Goal: Information Seeking & Learning: Check status

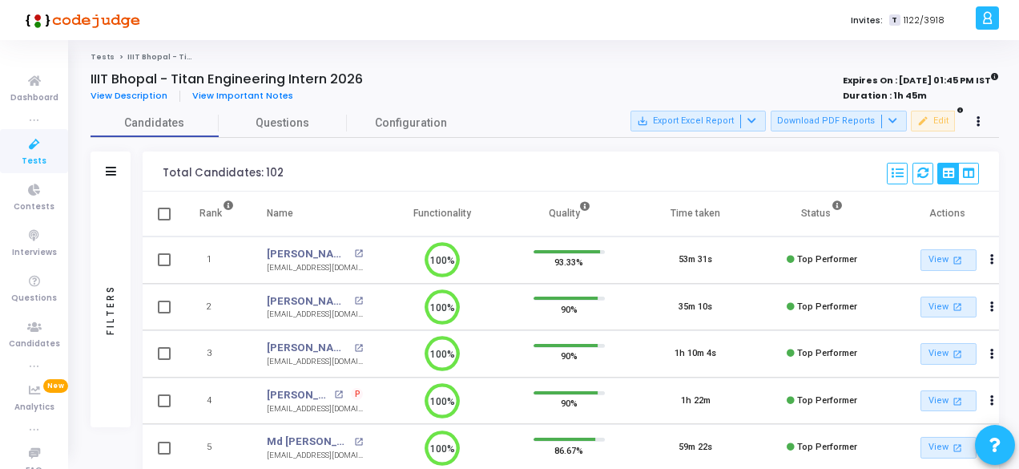
click at [117, 172] on div "Filters" at bounding box center [111, 171] width 40 height 40
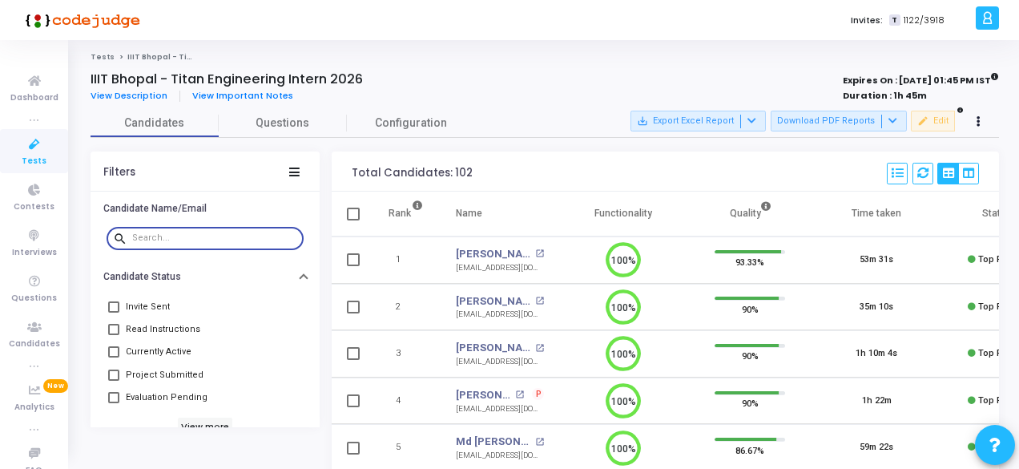
click at [234, 233] on input "text" at bounding box center [214, 238] width 165 height 10
paste input "[URL][DOMAIN_NAME]"
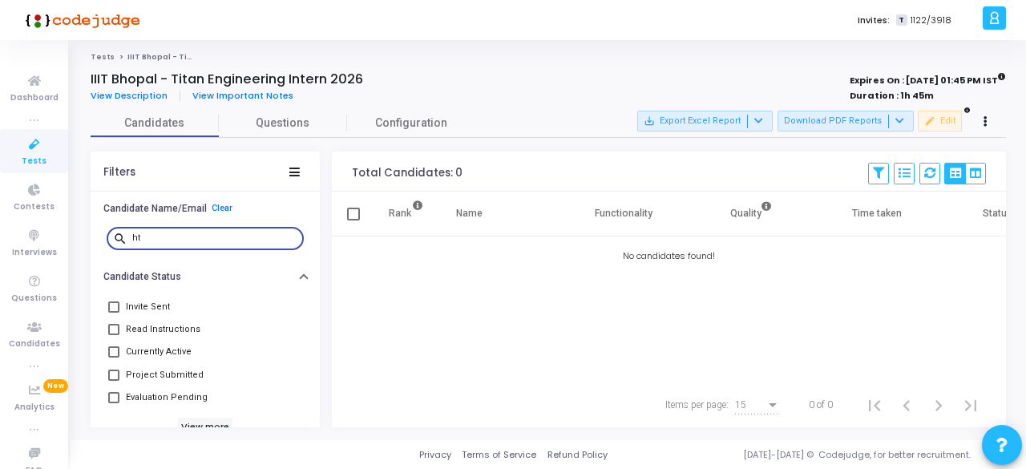
type input "h"
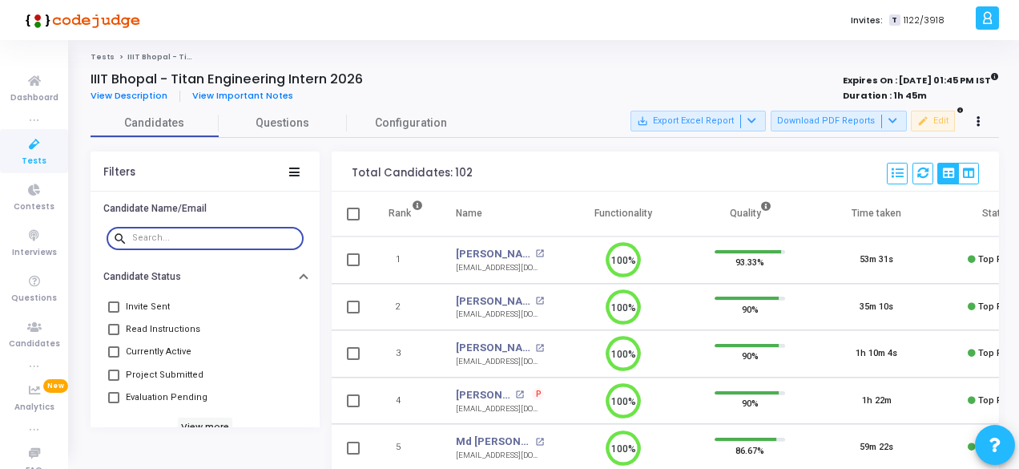
paste input "[EMAIL_ADDRESS][DOMAIN_NAME]"
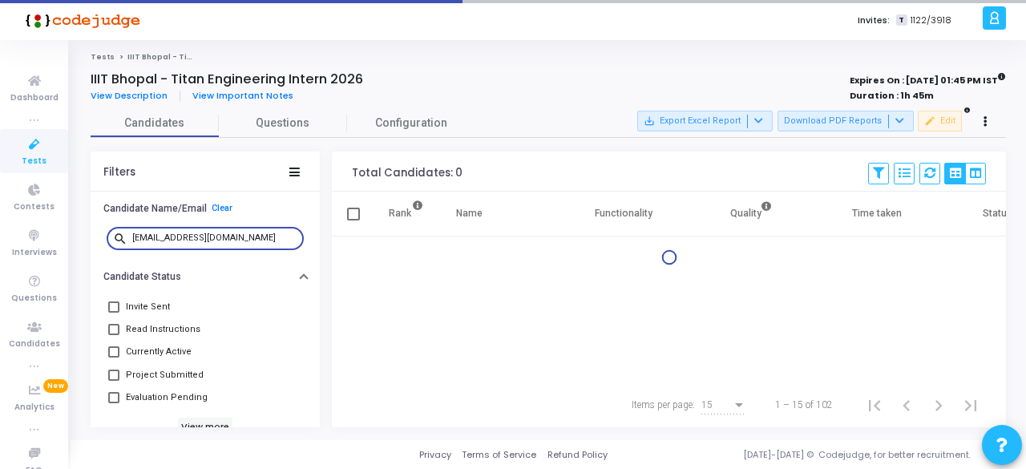
type input "[EMAIL_ADDRESS][DOMAIN_NAME]"
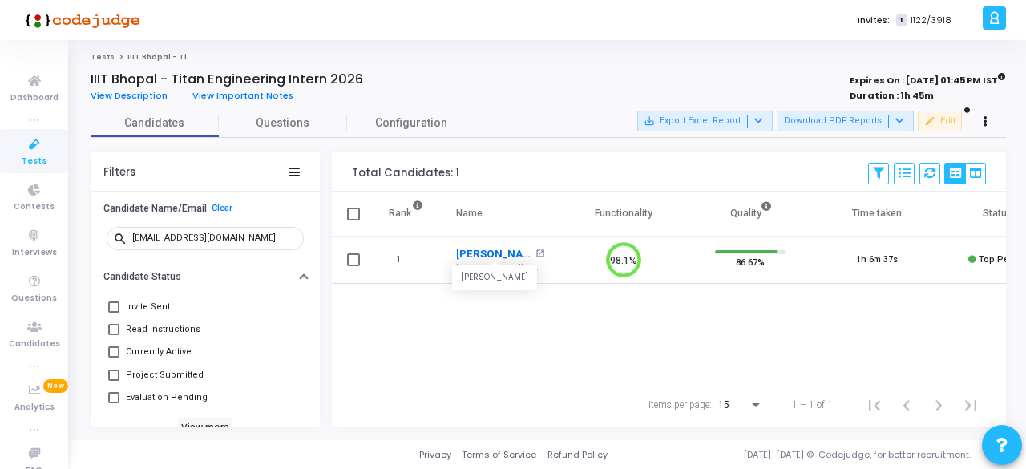
click at [477, 255] on link "[PERSON_NAME]" at bounding box center [493, 254] width 75 height 16
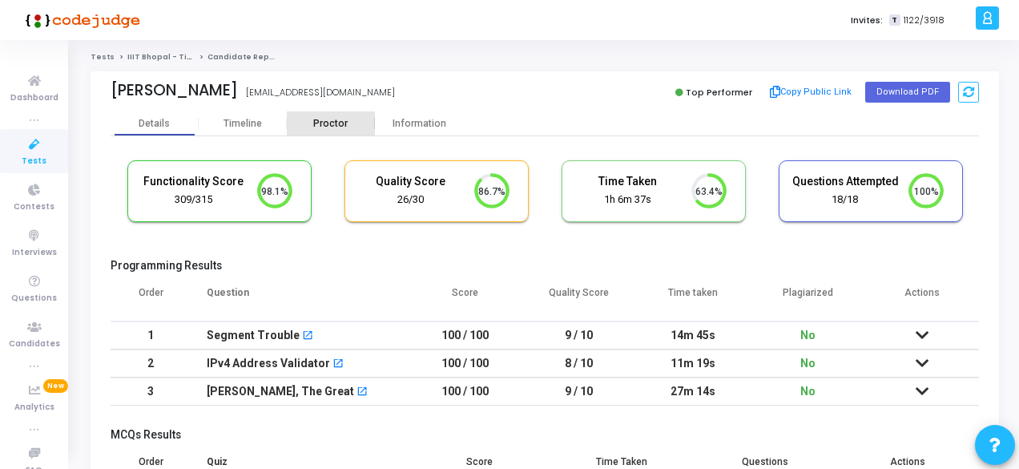
click at [311, 118] on div "Proctor" at bounding box center [331, 124] width 88 height 12
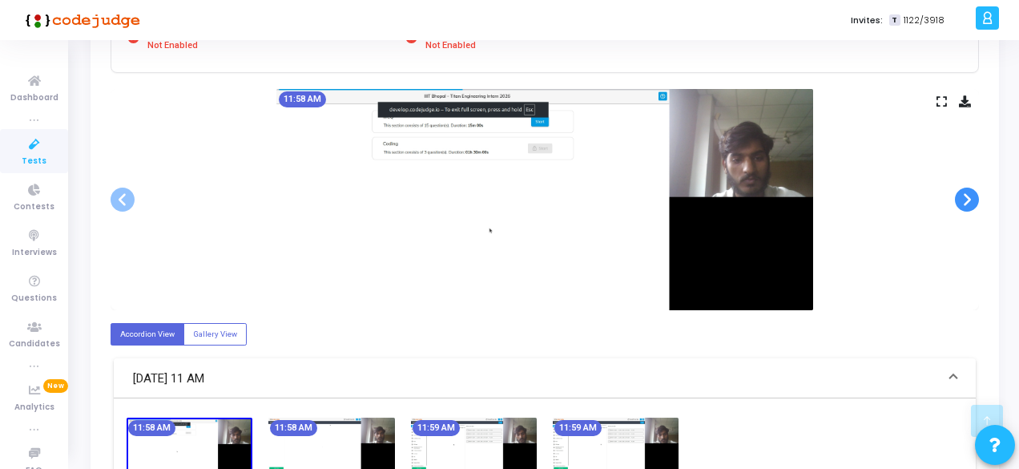
click at [962, 194] on span at bounding box center [967, 200] width 24 height 24
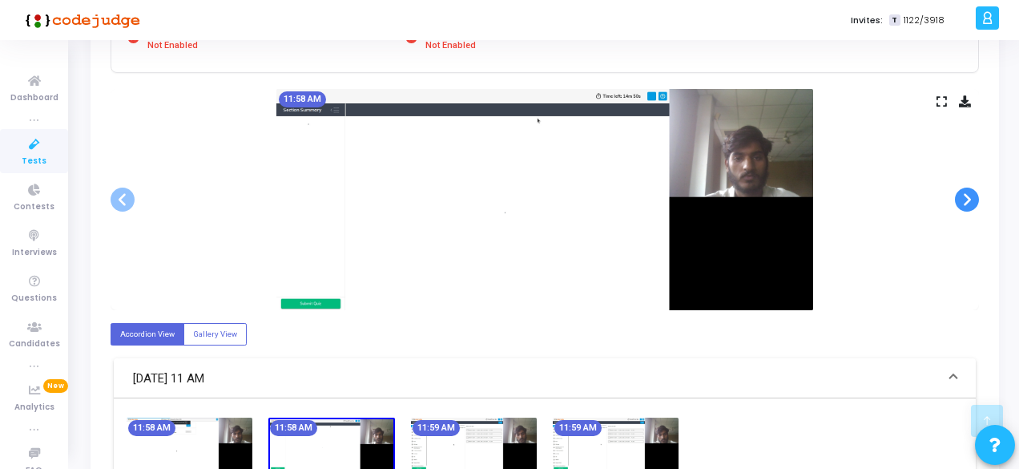
click at [962, 194] on span at bounding box center [967, 200] width 24 height 24
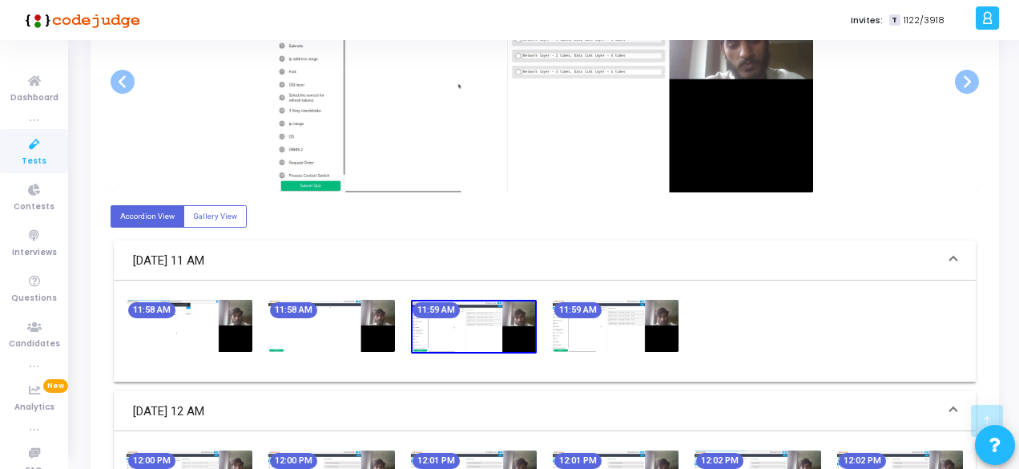
scroll to position [289, 0]
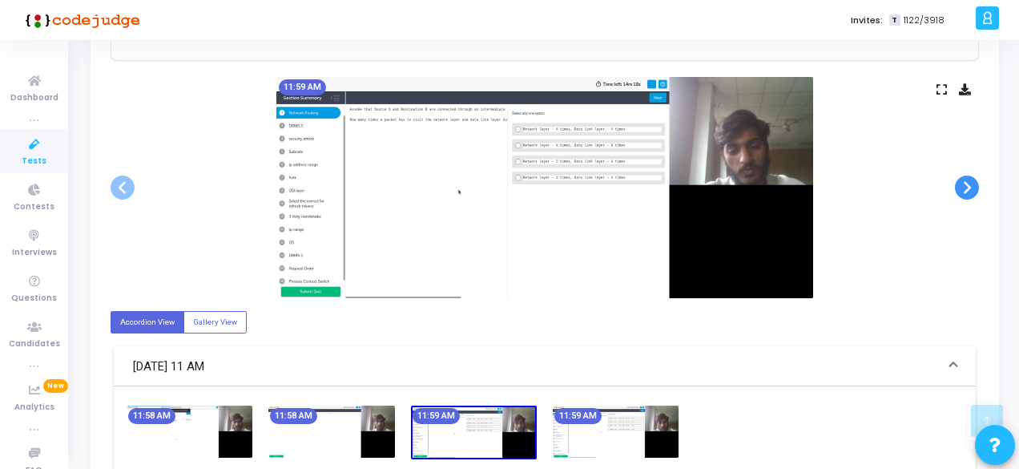
click at [969, 180] on span at bounding box center [967, 188] width 24 height 24
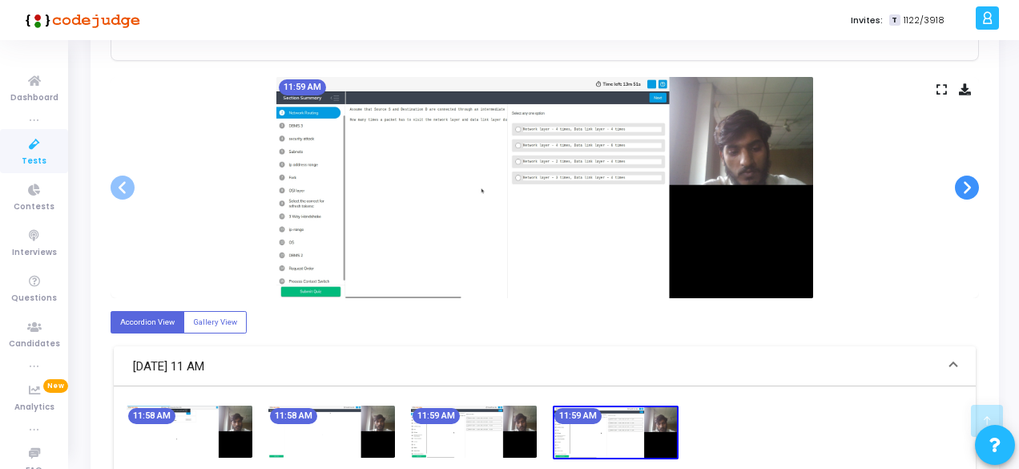
click at [969, 180] on span at bounding box center [967, 188] width 24 height 24
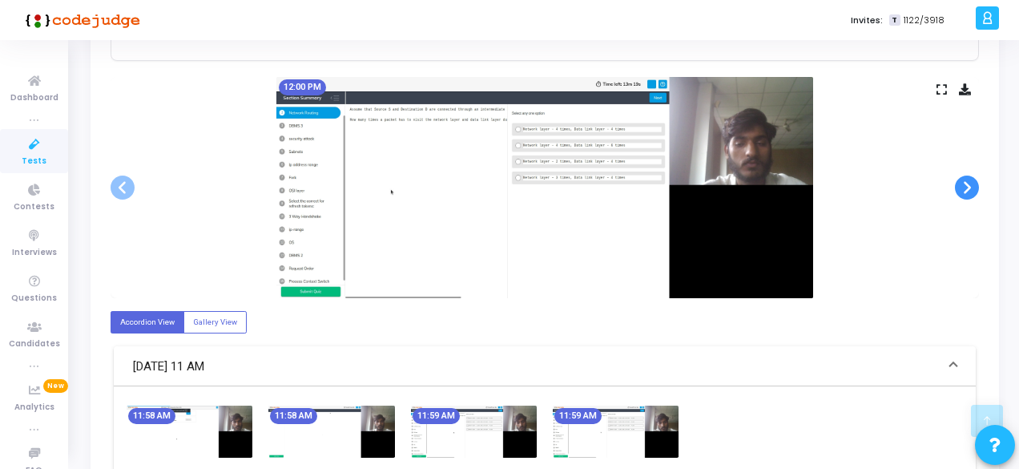
click at [969, 180] on span at bounding box center [967, 188] width 24 height 24
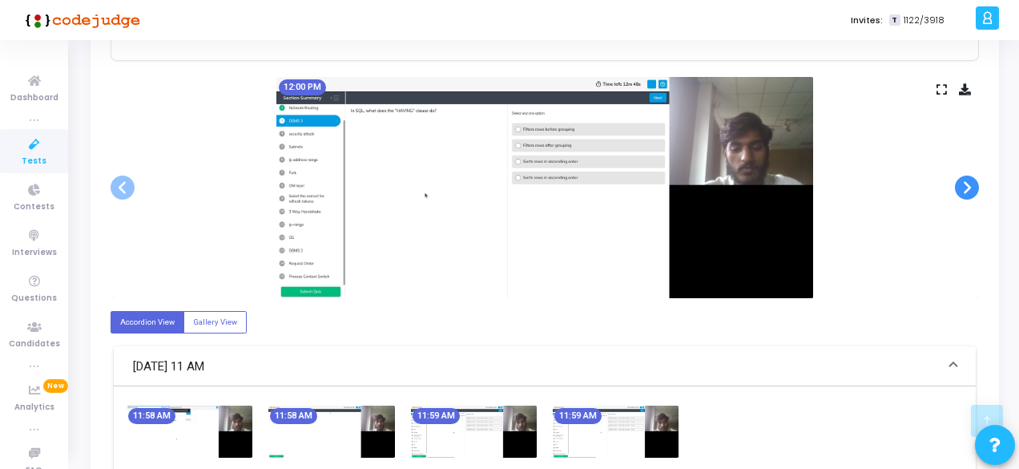
click at [969, 180] on span at bounding box center [967, 188] width 24 height 24
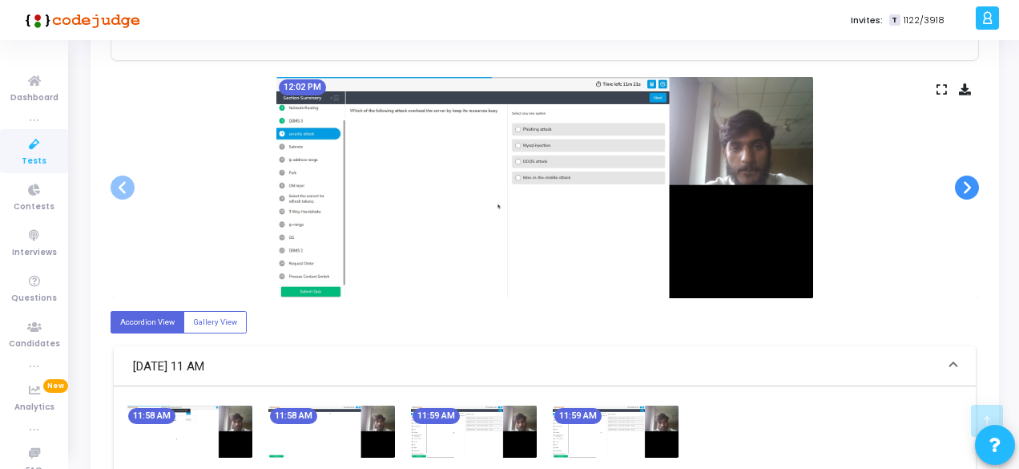
click at [969, 180] on span at bounding box center [967, 188] width 24 height 24
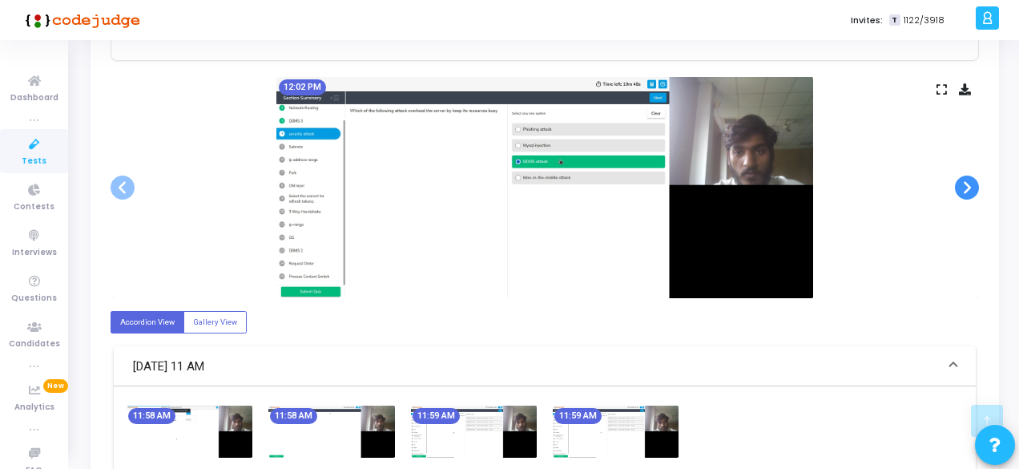
click at [969, 180] on span at bounding box center [967, 188] width 24 height 24
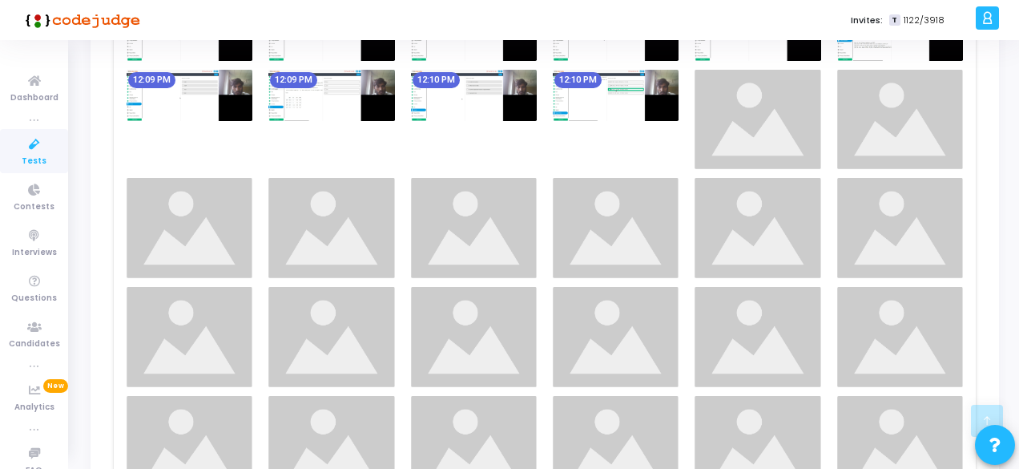
scroll to position [1027, 0]
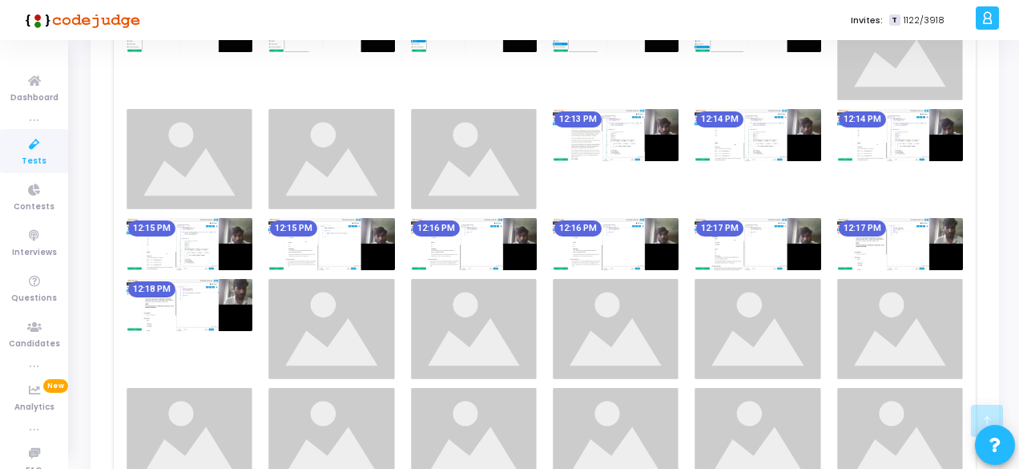
click at [513, 267] on img at bounding box center [474, 244] width 126 height 52
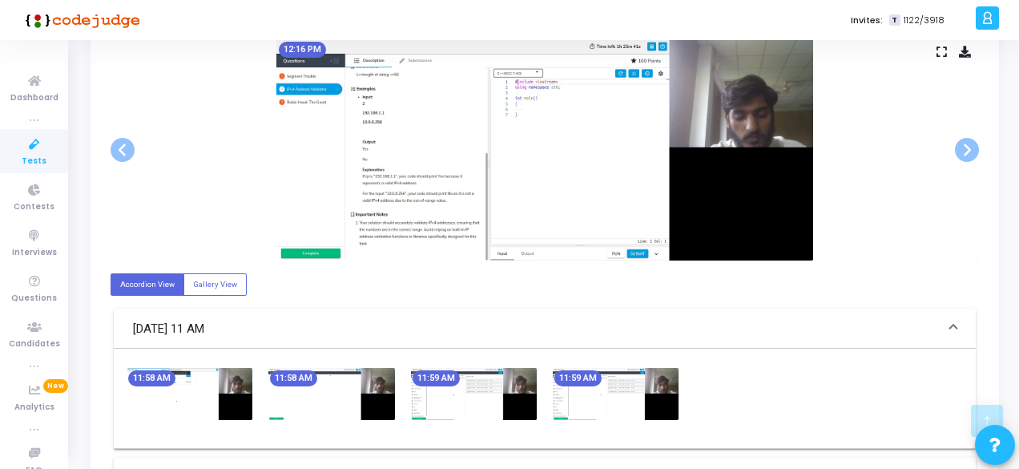
scroll to position [256, 0]
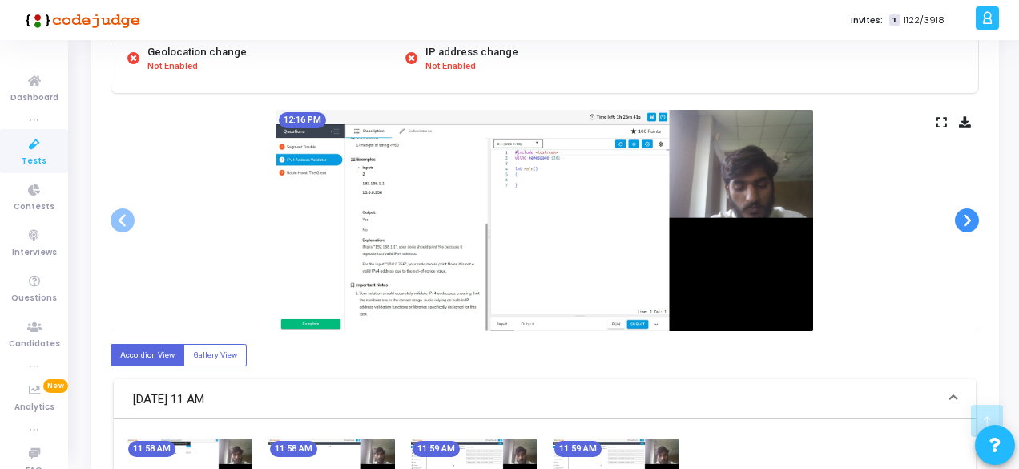
click at [971, 210] on span at bounding box center [967, 220] width 24 height 24
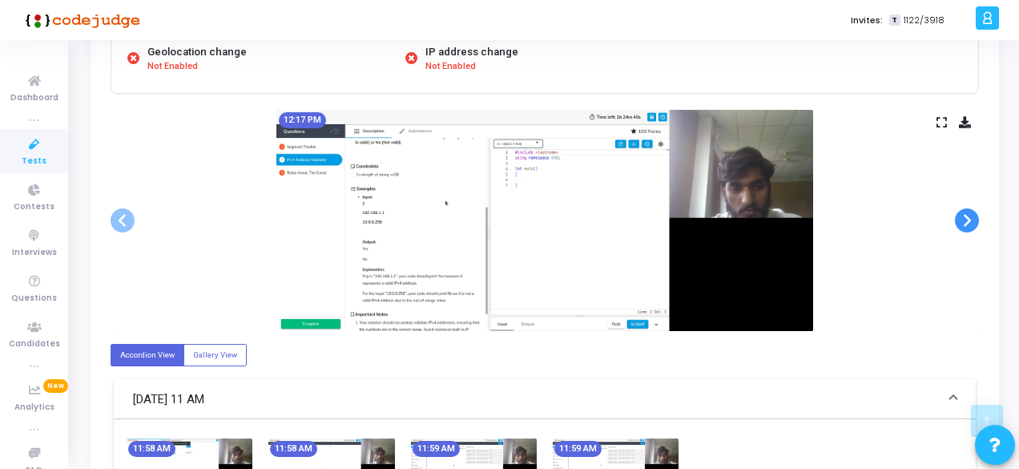
click at [971, 210] on span at bounding box center [967, 220] width 24 height 24
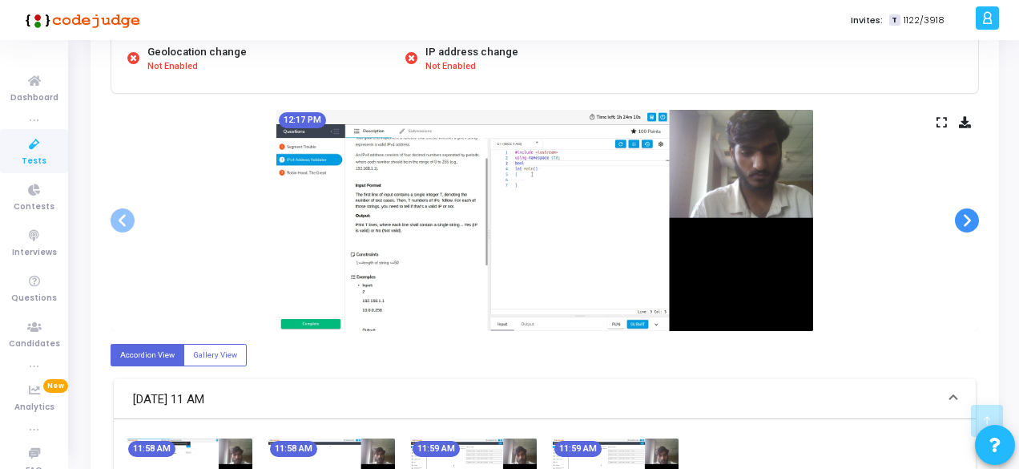
click at [971, 210] on span at bounding box center [967, 220] width 24 height 24
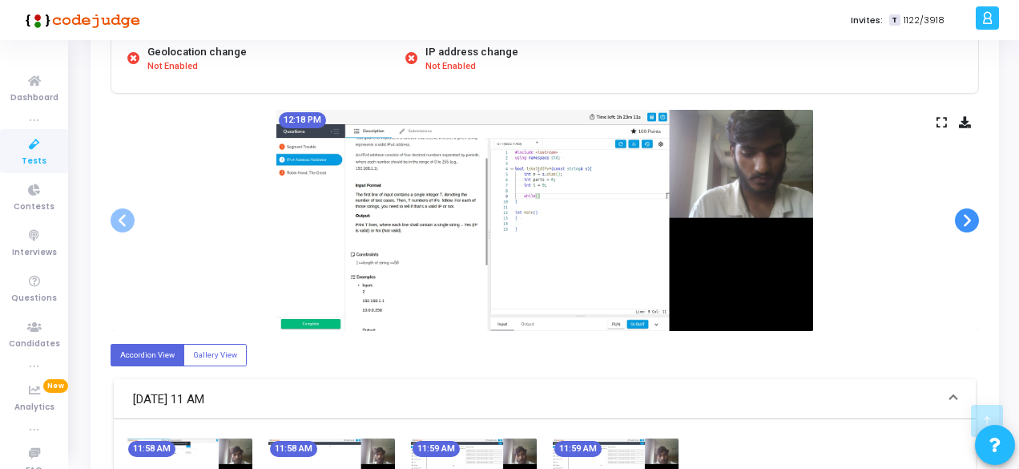
click at [971, 210] on span at bounding box center [967, 220] width 24 height 24
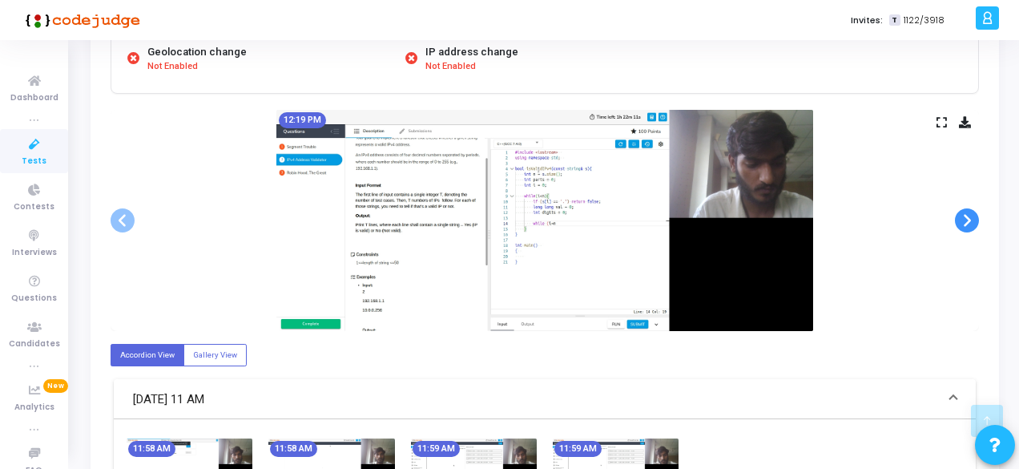
click at [971, 210] on span at bounding box center [967, 220] width 24 height 24
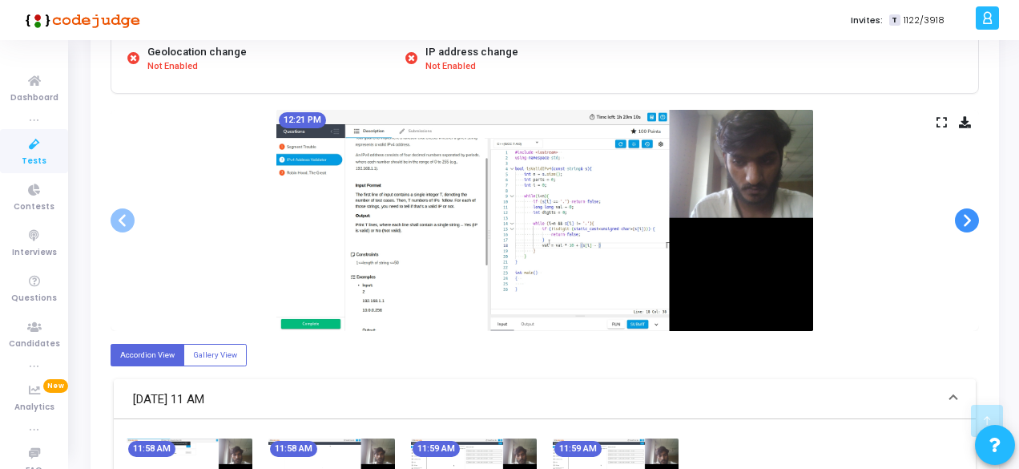
click at [971, 210] on span at bounding box center [967, 220] width 24 height 24
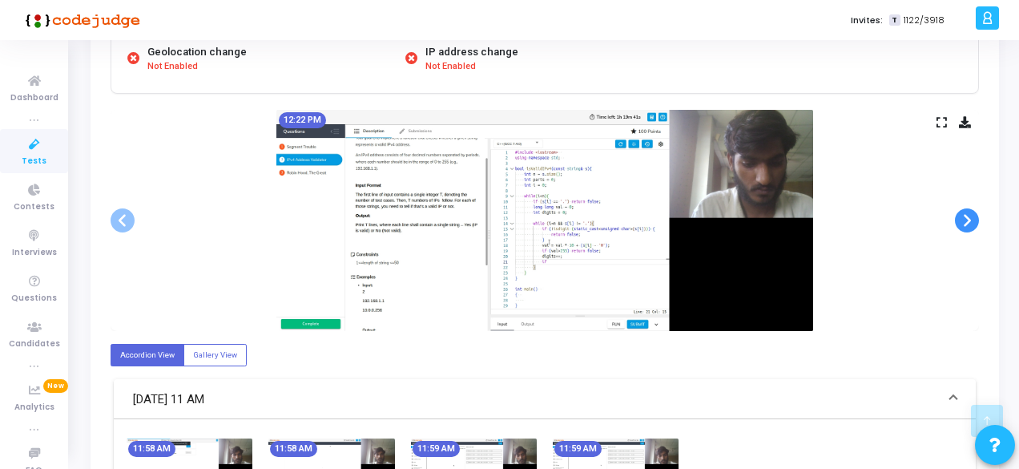
click at [971, 210] on span at bounding box center [967, 220] width 24 height 24
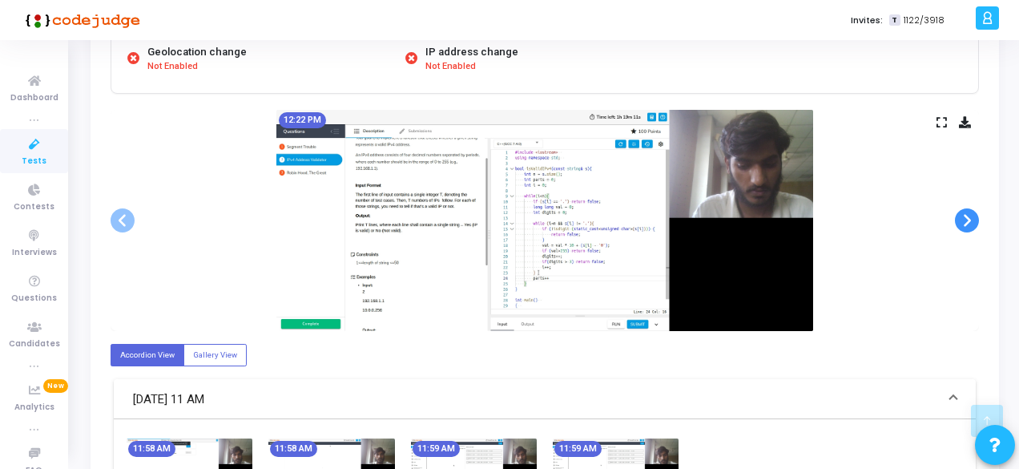
click at [971, 210] on span at bounding box center [967, 220] width 24 height 24
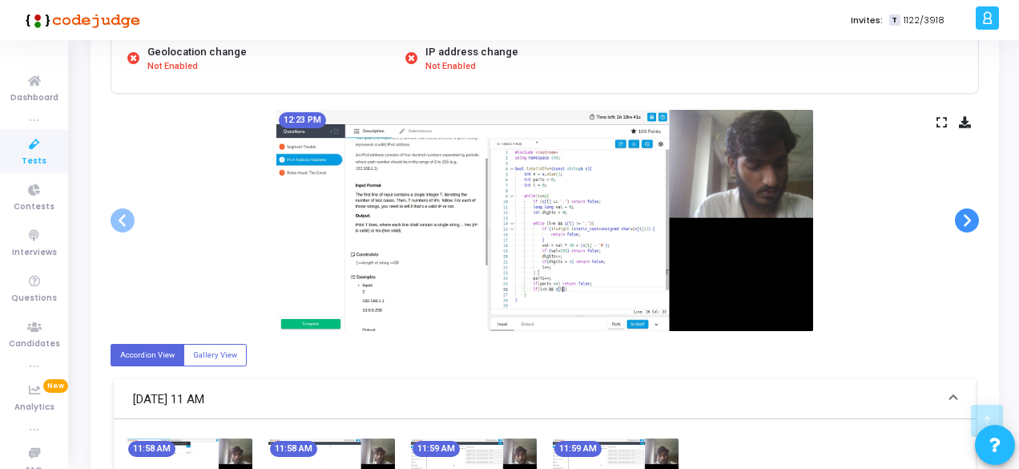
click at [971, 210] on span at bounding box center [967, 220] width 24 height 24
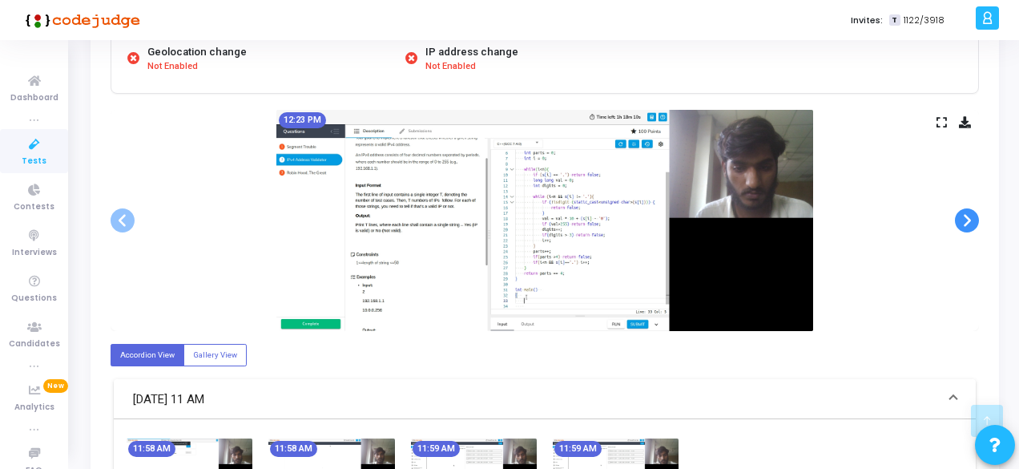
click at [971, 210] on span at bounding box center [967, 220] width 24 height 24
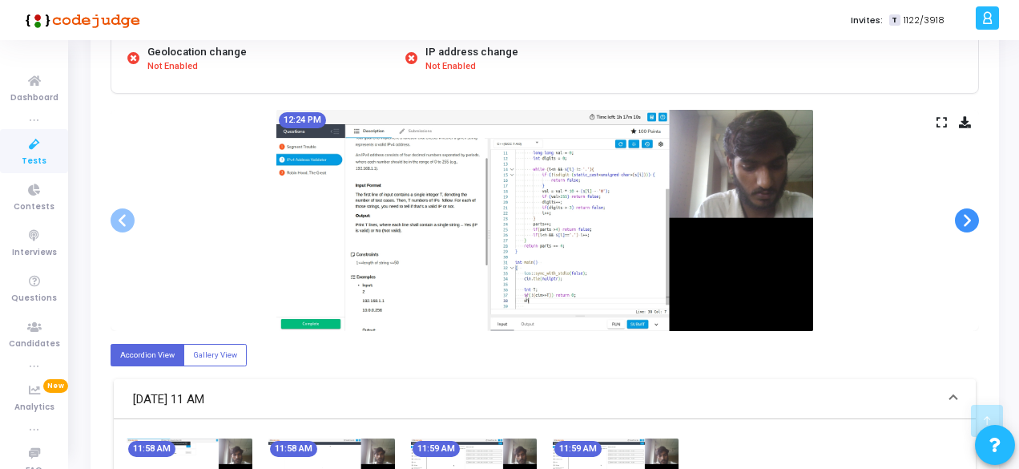
click at [971, 210] on span at bounding box center [967, 220] width 24 height 24
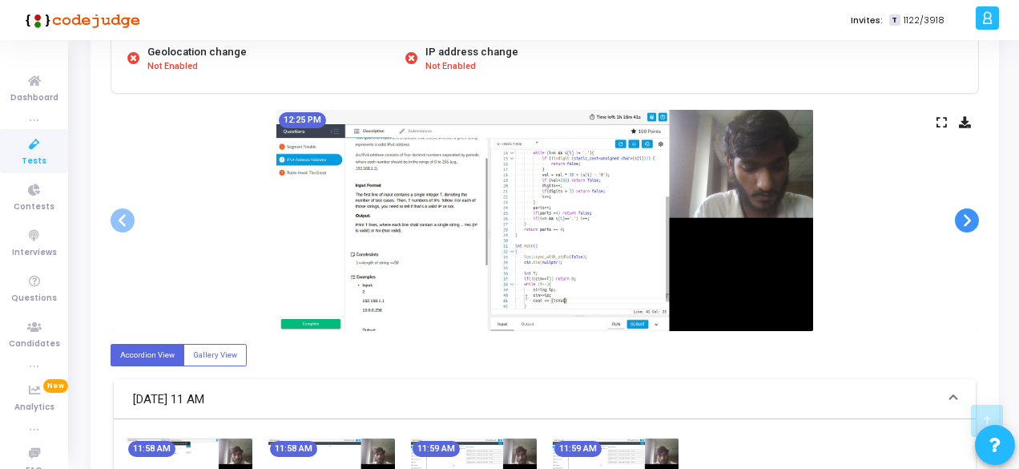
click at [971, 210] on span at bounding box center [967, 220] width 24 height 24
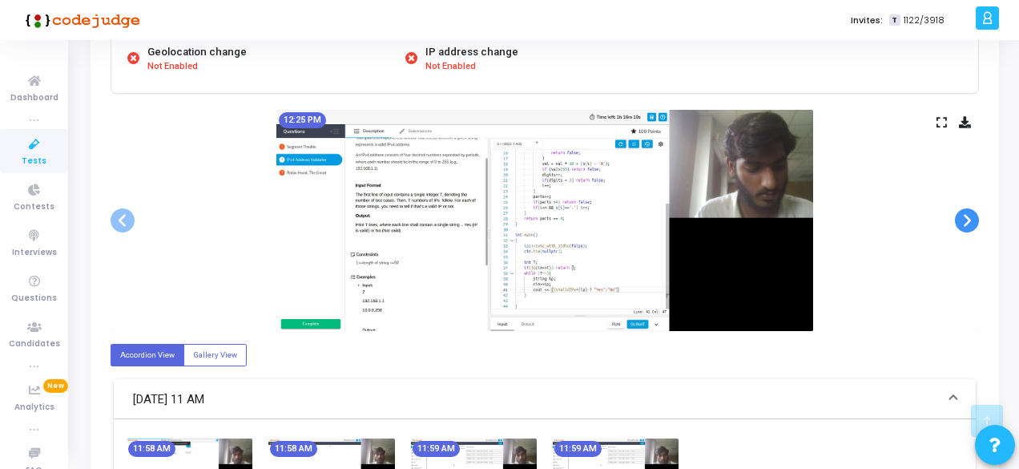
click at [971, 210] on span at bounding box center [967, 220] width 24 height 24
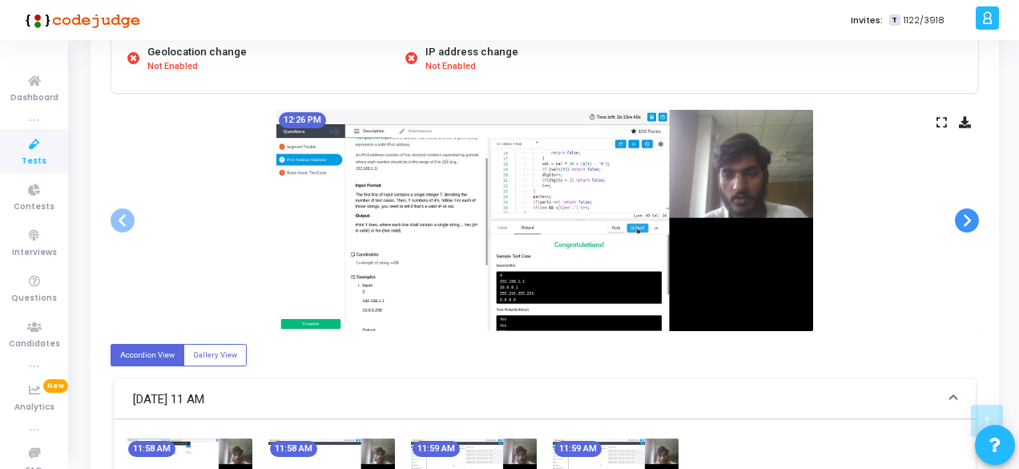
click at [971, 210] on span at bounding box center [967, 220] width 24 height 24
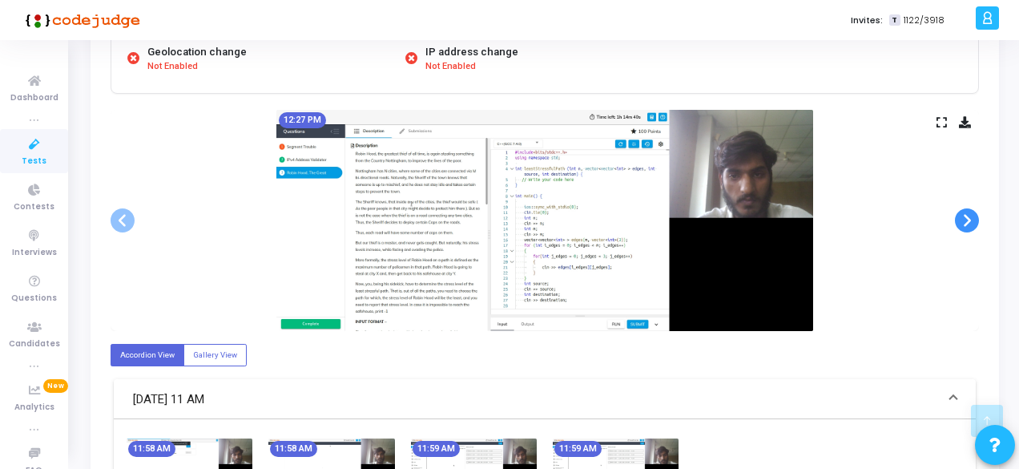
click at [971, 210] on span at bounding box center [967, 220] width 24 height 24
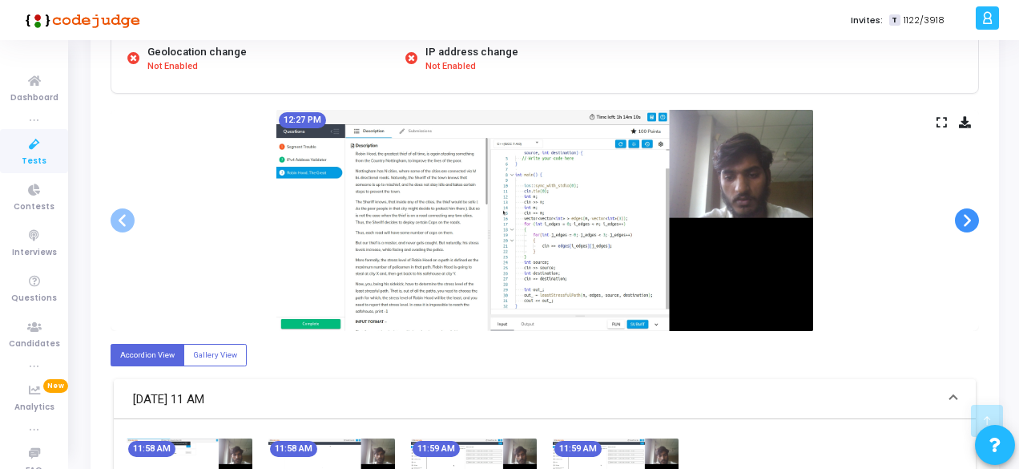
click at [971, 210] on span at bounding box center [967, 220] width 24 height 24
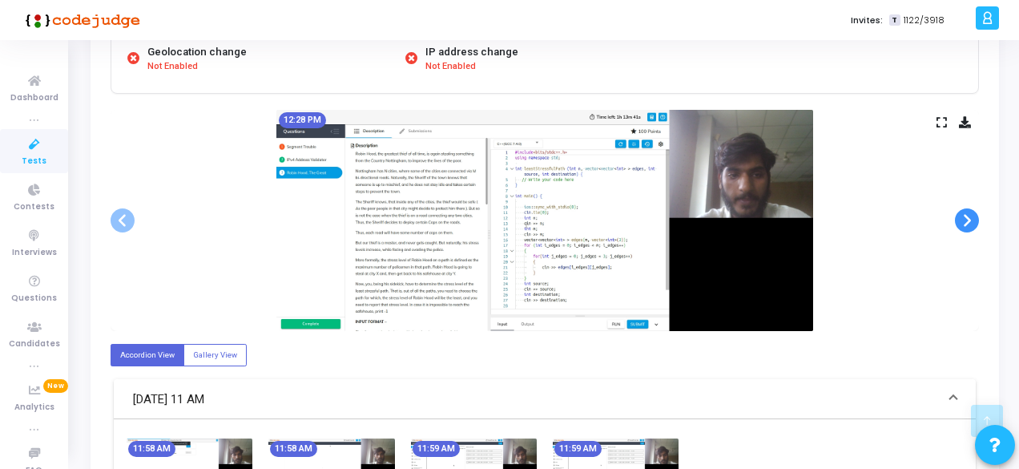
click at [971, 210] on span at bounding box center [967, 220] width 24 height 24
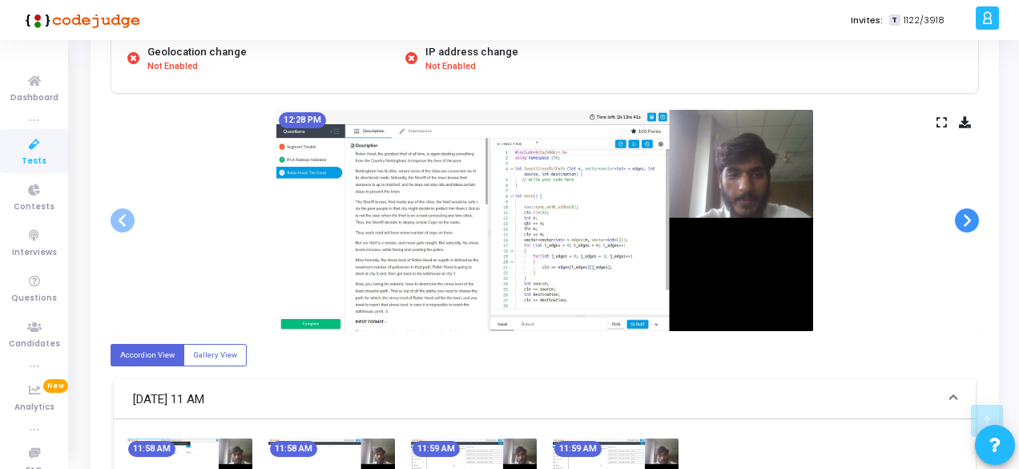
click at [971, 210] on span at bounding box center [967, 220] width 24 height 24
click at [32, 149] on icon at bounding box center [35, 145] width 34 height 20
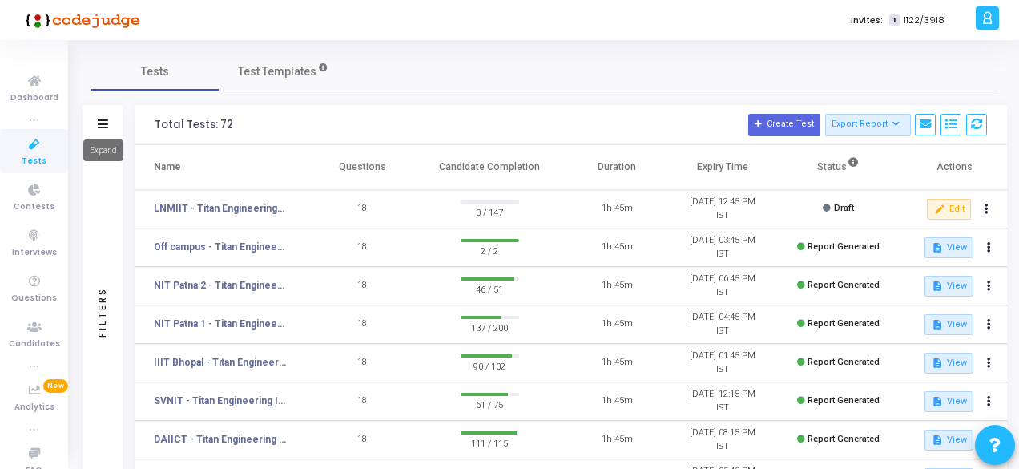
click at [98, 129] on mat-tooltip-component "Expand" at bounding box center [103, 150] width 63 height 44
click at [103, 124] on icon at bounding box center [103, 123] width 10 height 9
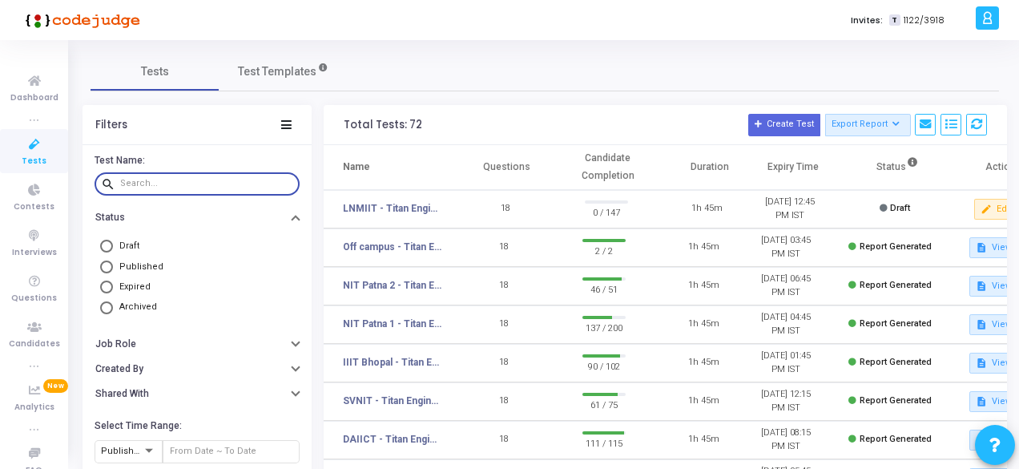
click at [164, 180] on input "text" at bounding box center [206, 184] width 173 height 10
paste input "[PERSON_NAME]"
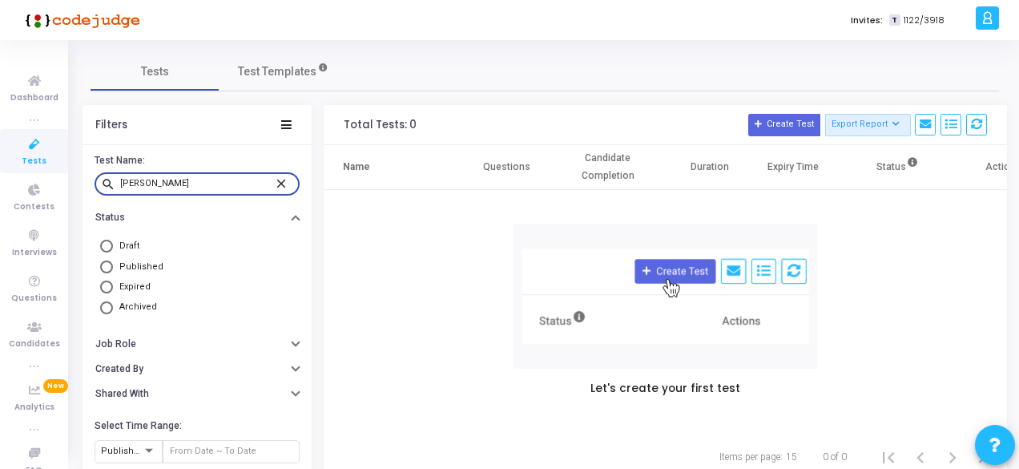
type input "[PERSON_NAME]"
click at [35, 155] on span "Tests" at bounding box center [34, 162] width 25 height 14
click at [279, 182] on mat-icon "close" at bounding box center [283, 183] width 19 height 14
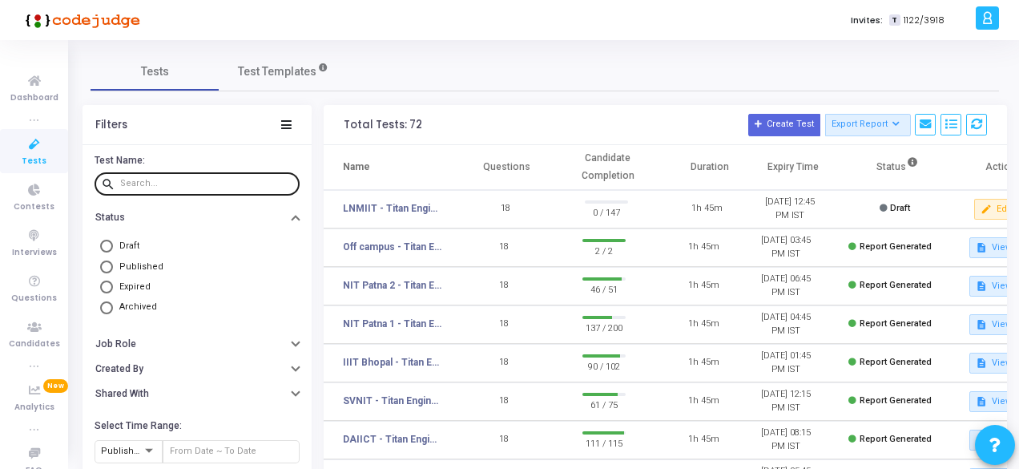
click at [21, 150] on icon at bounding box center [35, 145] width 34 height 20
click at [287, 123] on icon at bounding box center [286, 124] width 10 height 9
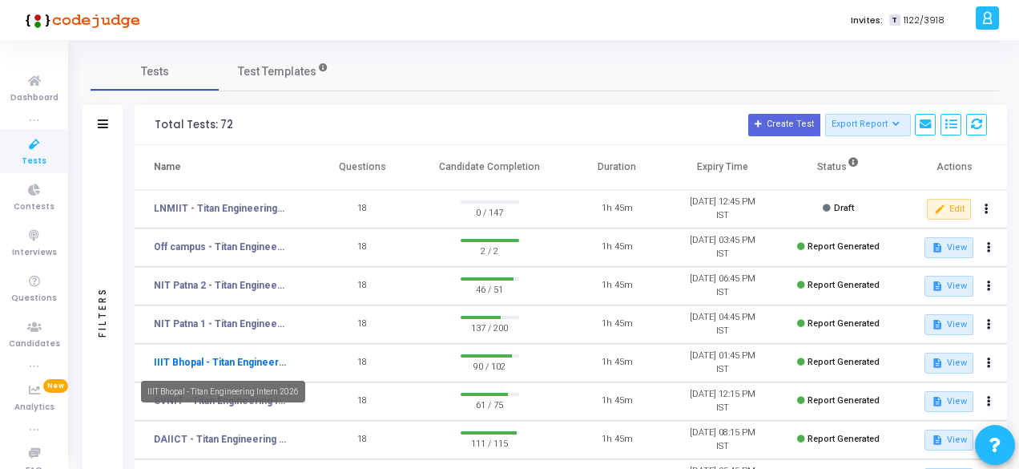
click at [223, 364] on link "IIIT Bhopal - Titan Engineering Intern 2026" at bounding box center [220, 362] width 133 height 14
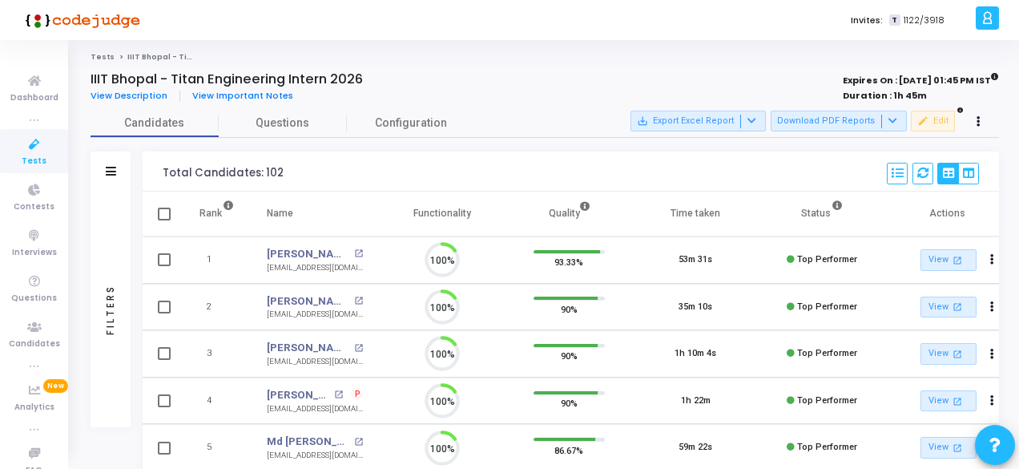
scroll to position [34, 40]
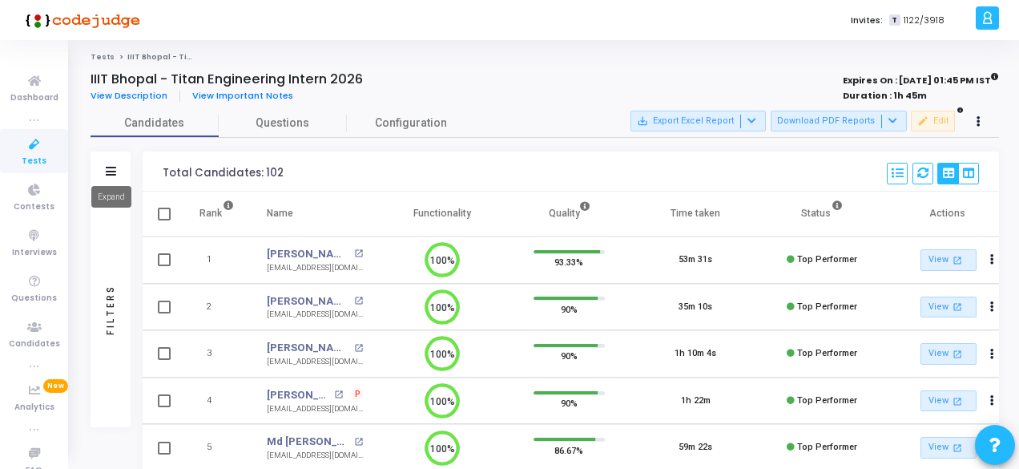
click at [107, 174] on icon at bounding box center [111, 171] width 10 height 9
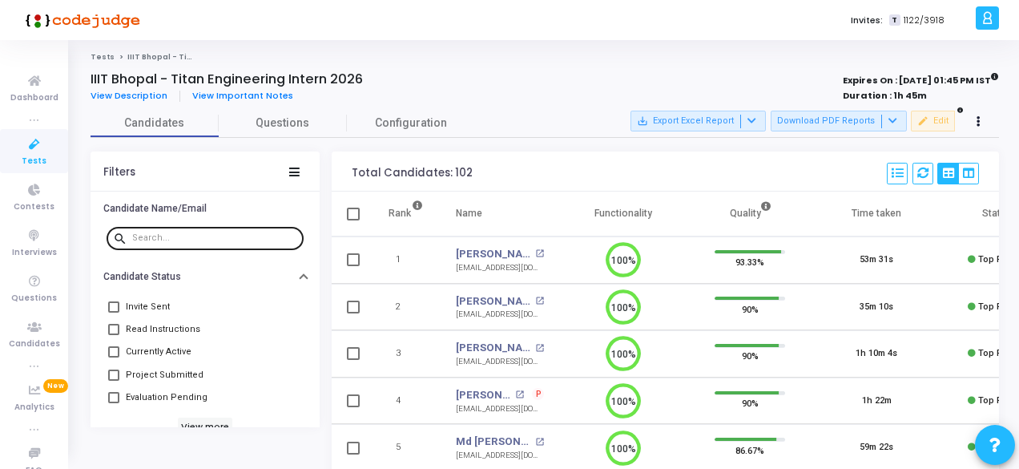
click at [215, 243] on div at bounding box center [214, 237] width 165 height 26
paste input "[PERSON_NAME]"
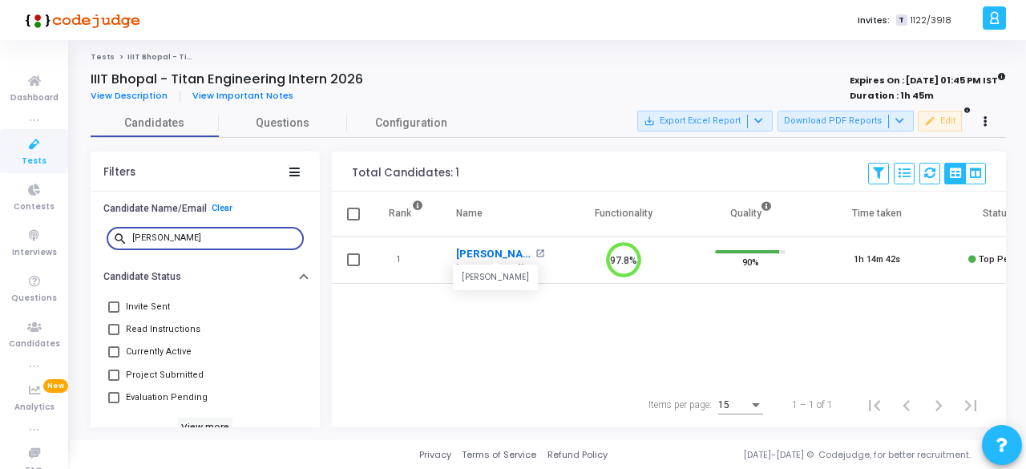
type input "[PERSON_NAME]"
click at [488, 248] on link "[PERSON_NAME]" at bounding box center [493, 254] width 75 height 16
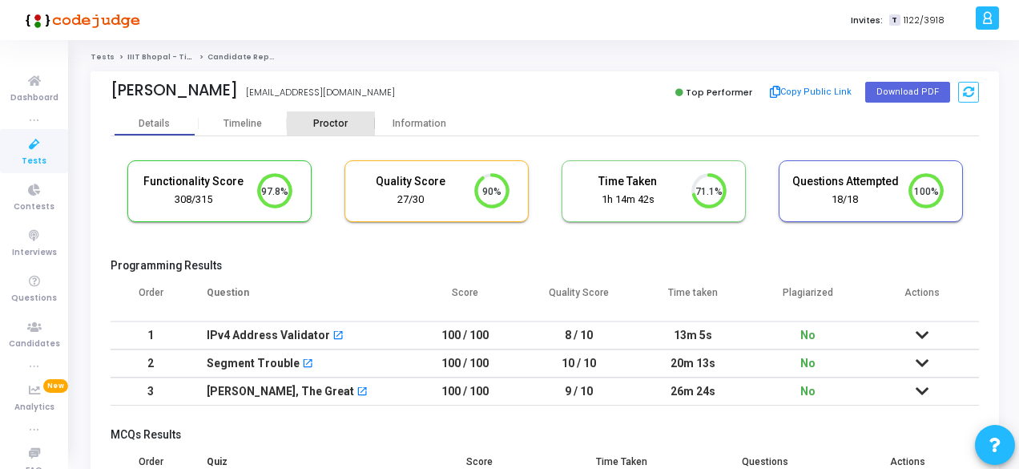
click at [325, 127] on div "Proctor" at bounding box center [331, 124] width 88 height 12
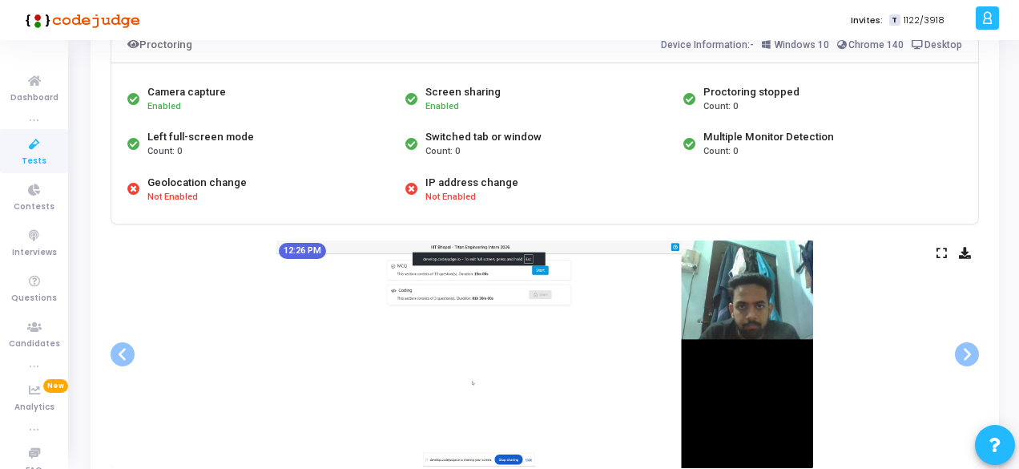
scroll to position [127, 0]
click at [971, 349] on span at bounding box center [967, 353] width 24 height 24
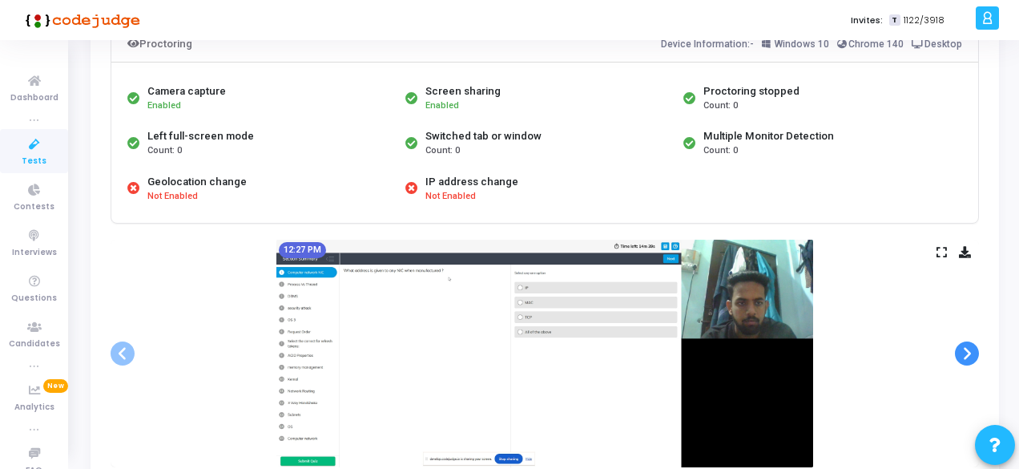
click at [963, 352] on span at bounding box center [967, 353] width 24 height 24
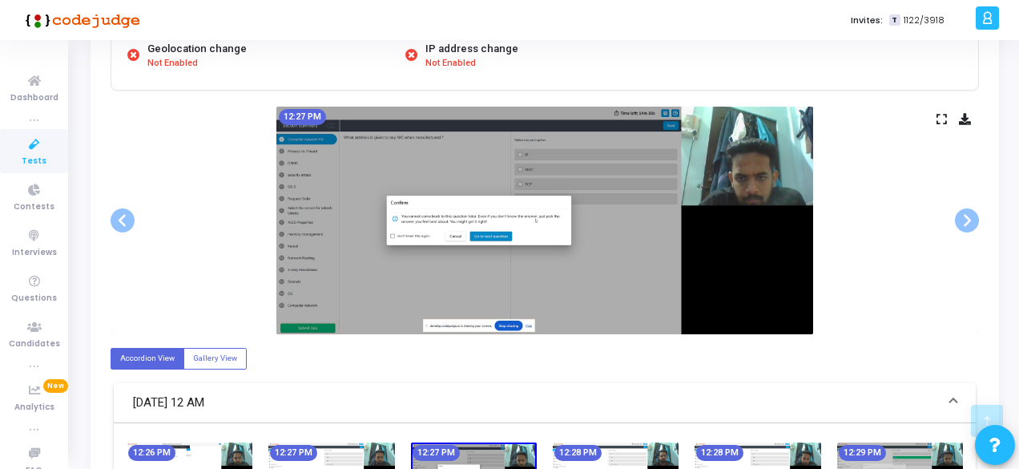
scroll to position [260, 0]
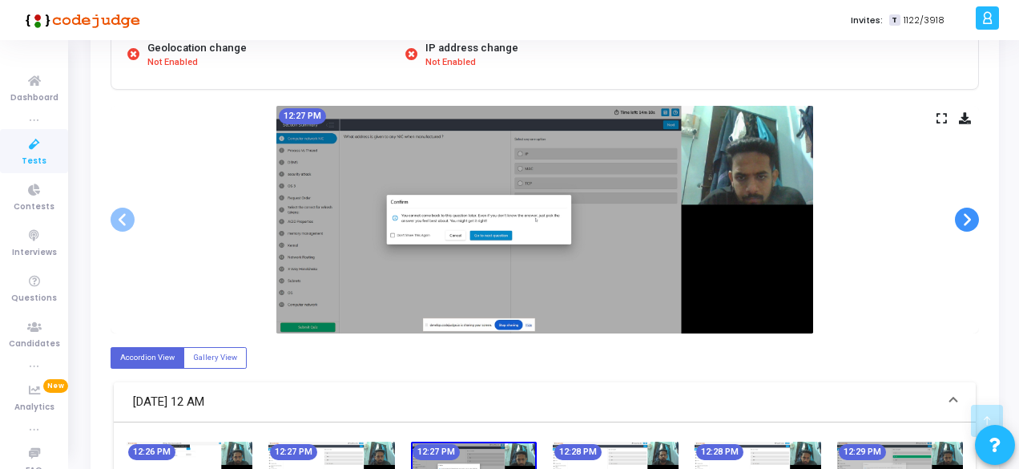
click at [965, 224] on span at bounding box center [967, 220] width 24 height 24
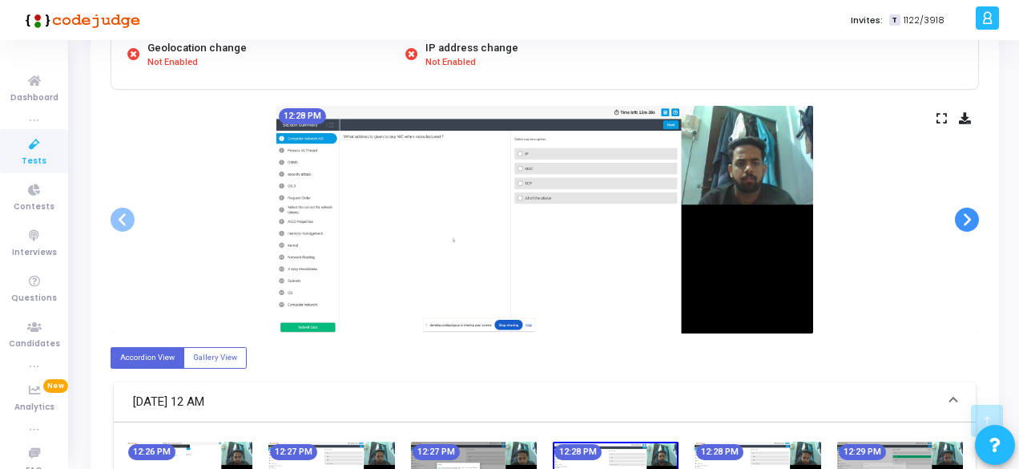
click at [965, 224] on span at bounding box center [967, 220] width 24 height 24
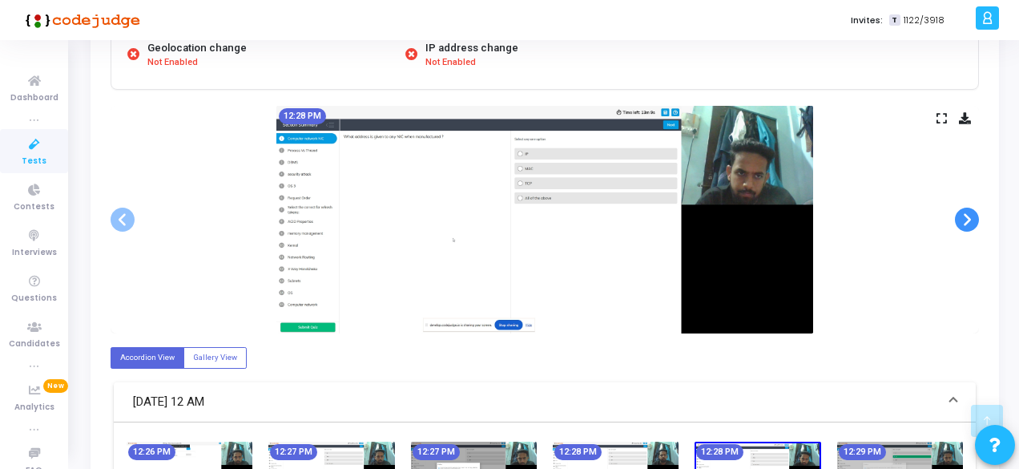
click at [965, 224] on span at bounding box center [967, 220] width 24 height 24
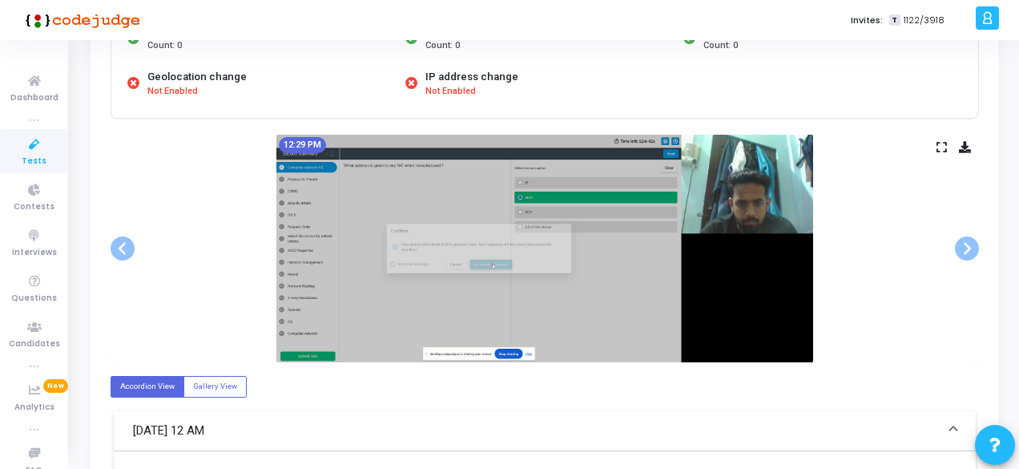
scroll to position [233, 0]
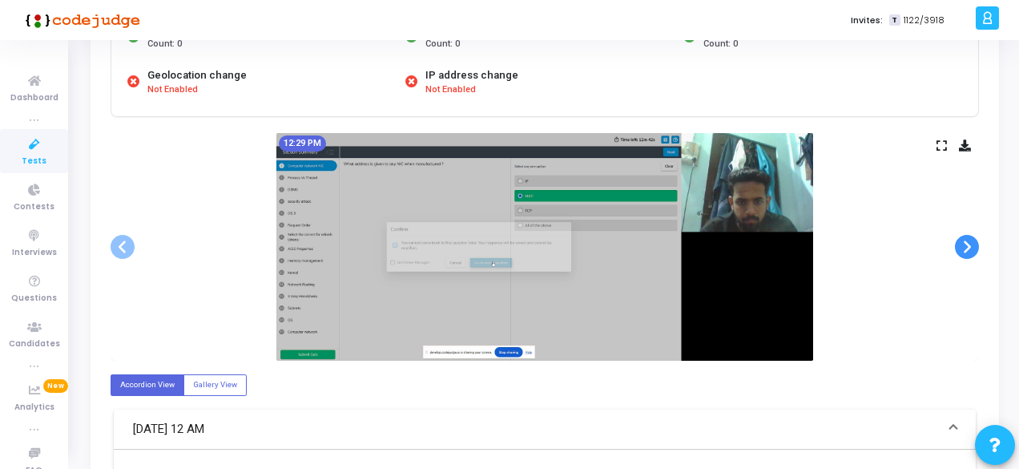
click at [970, 244] on span at bounding box center [967, 247] width 24 height 24
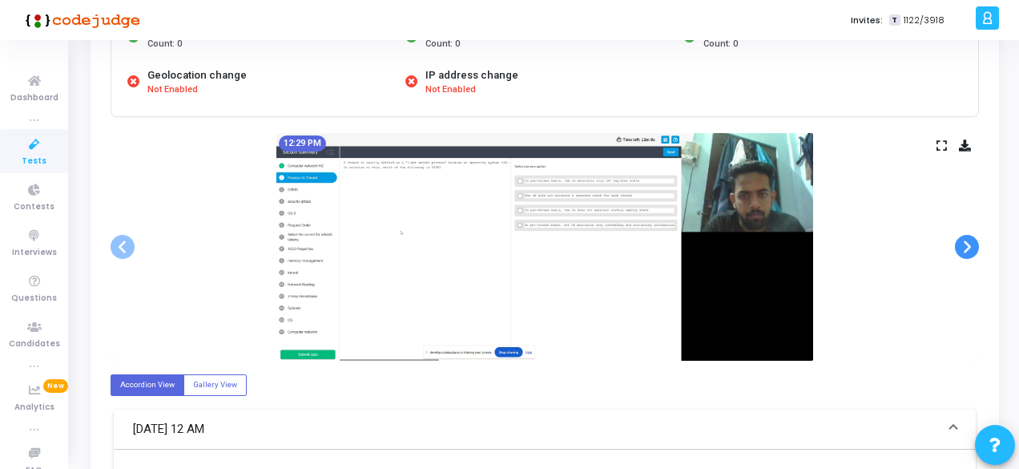
click at [965, 251] on span at bounding box center [967, 247] width 24 height 24
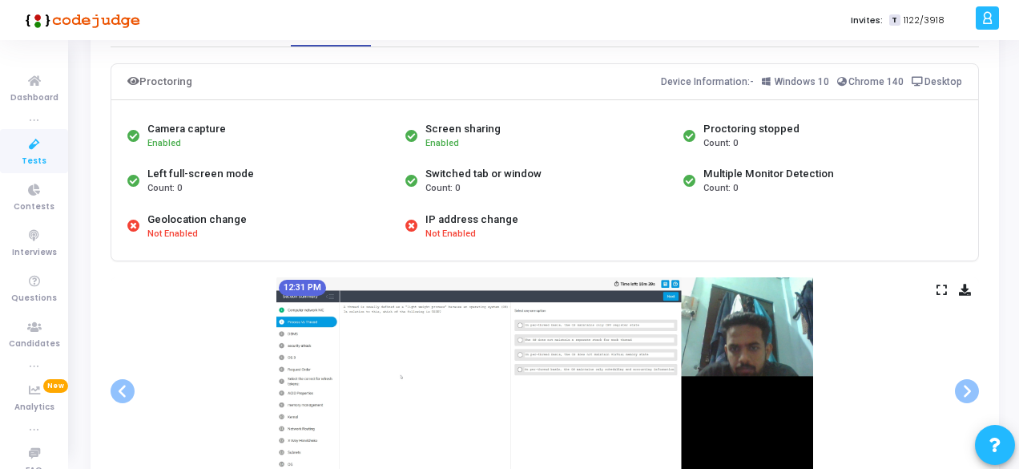
scroll to position [0, 0]
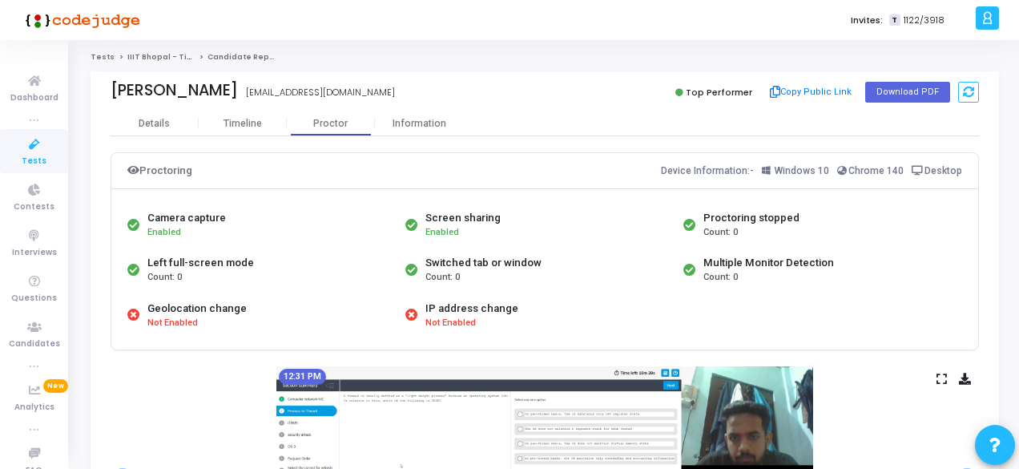
click at [38, 145] on icon at bounding box center [35, 145] width 34 height 20
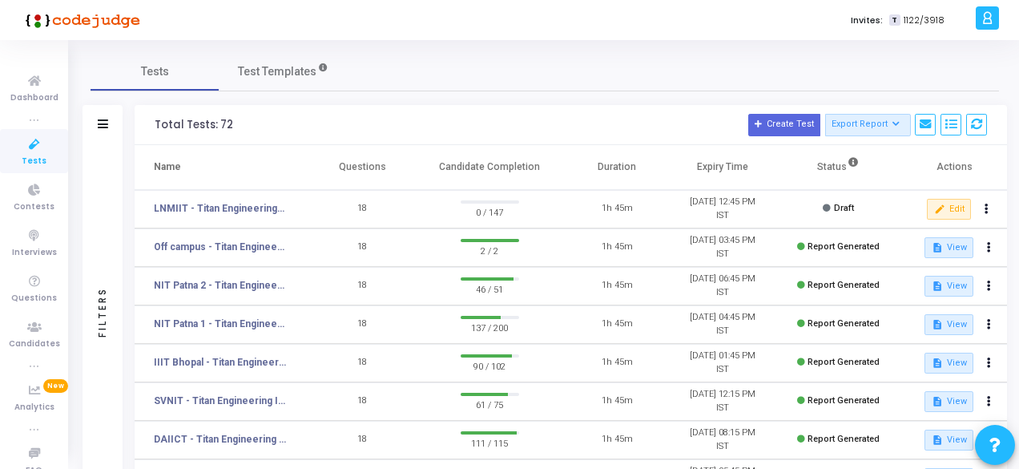
click at [88, 123] on div "Filters" at bounding box center [103, 125] width 40 height 40
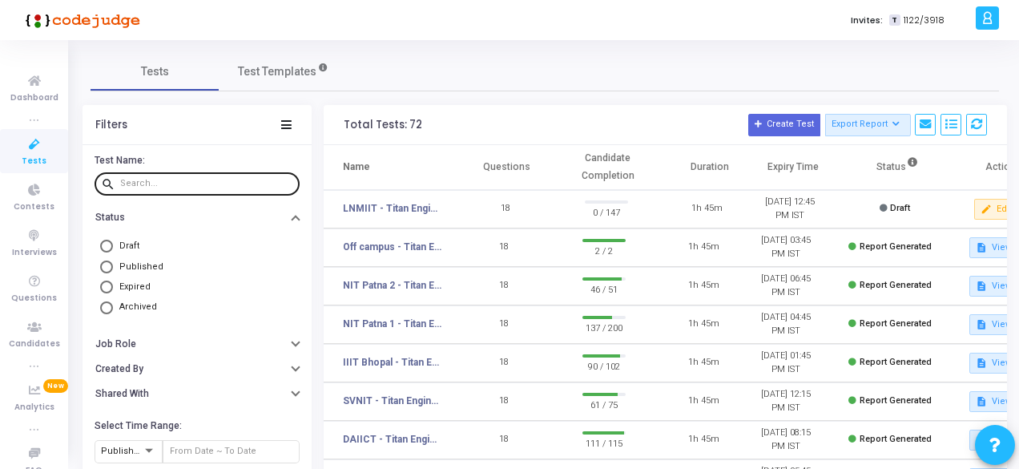
click at [181, 190] on div at bounding box center [206, 183] width 173 height 26
paste input "[PERSON_NAME]"
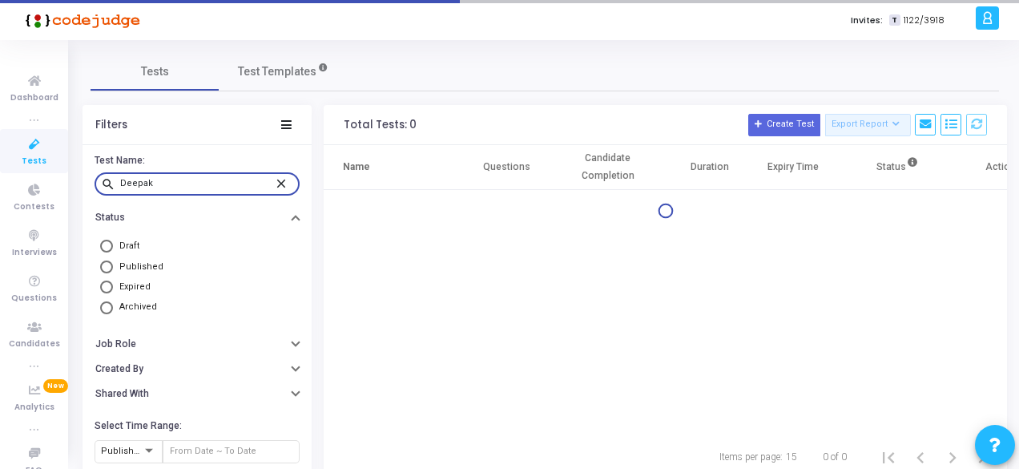
type input "Deepak"
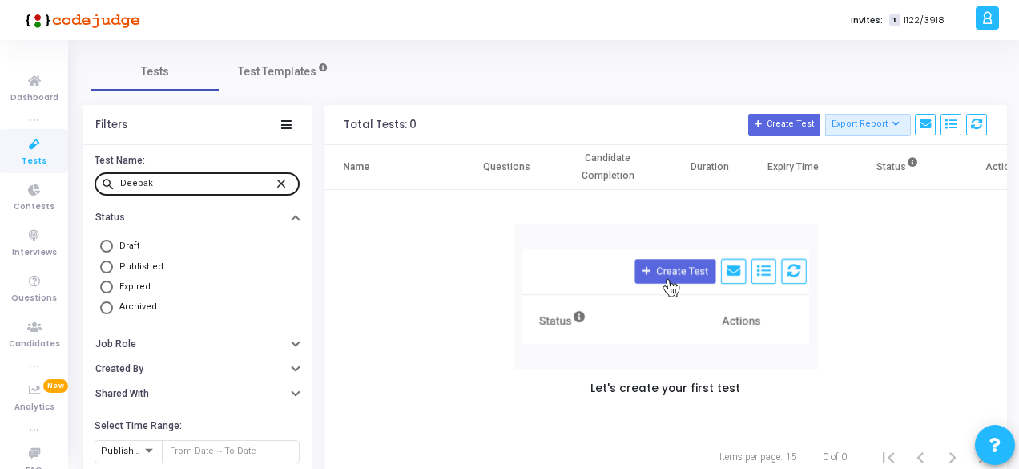
click at [280, 184] on mat-icon "close" at bounding box center [283, 183] width 19 height 14
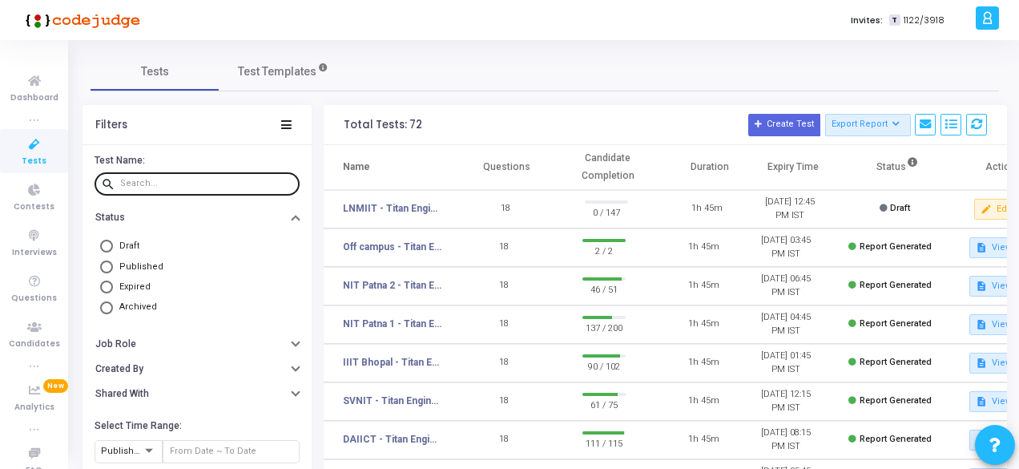
click at [26, 145] on icon at bounding box center [35, 145] width 34 height 20
click at [161, 184] on input "text" at bounding box center [206, 184] width 173 height 10
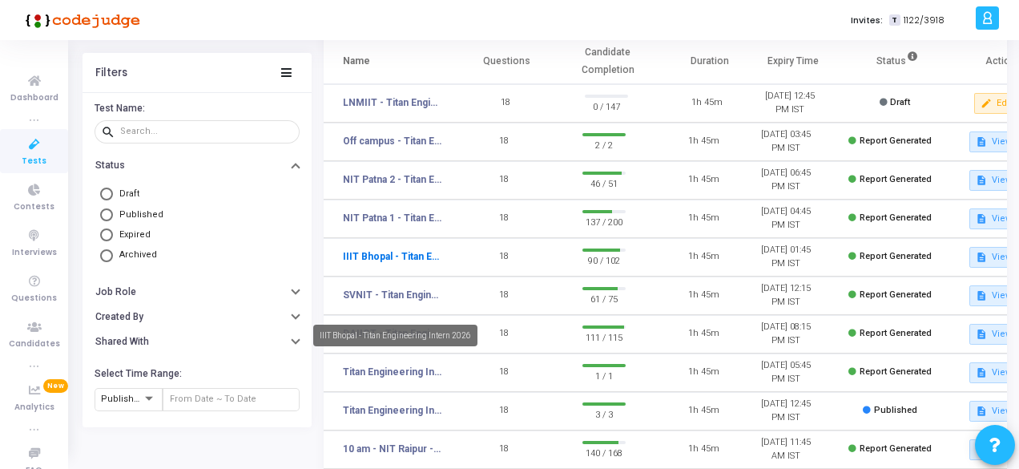
click at [405, 264] on link "IIIT Bhopal - Titan Engineering Intern 2026" at bounding box center [392, 256] width 99 height 14
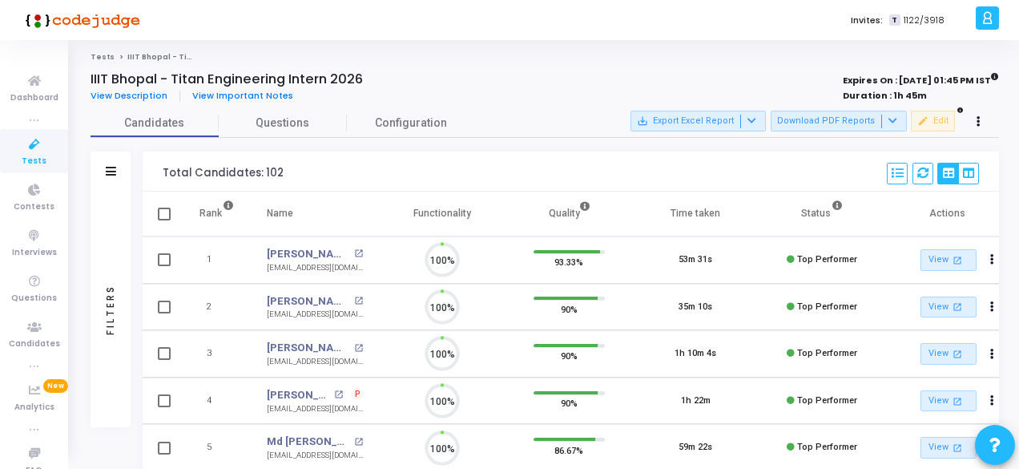
scroll to position [34, 40]
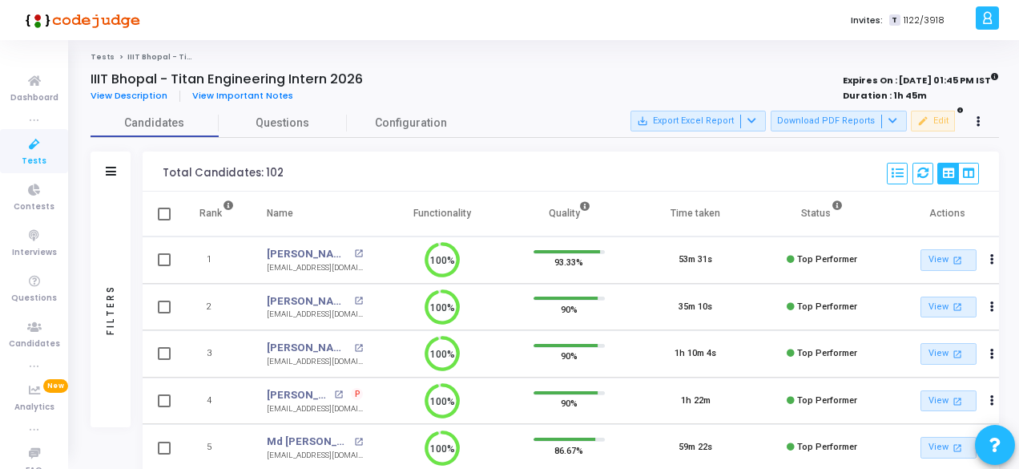
click at [119, 169] on div "Filters" at bounding box center [111, 171] width 40 height 40
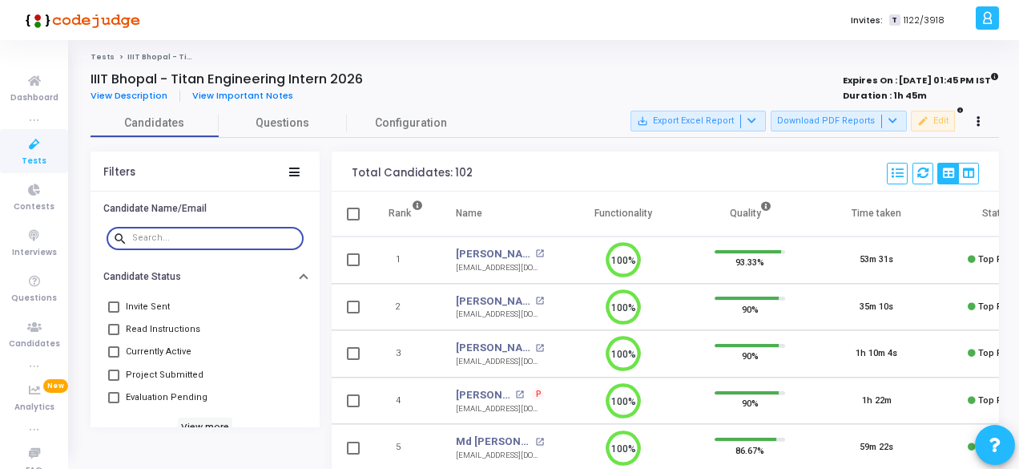
click at [184, 236] on input "text" at bounding box center [214, 238] width 165 height 10
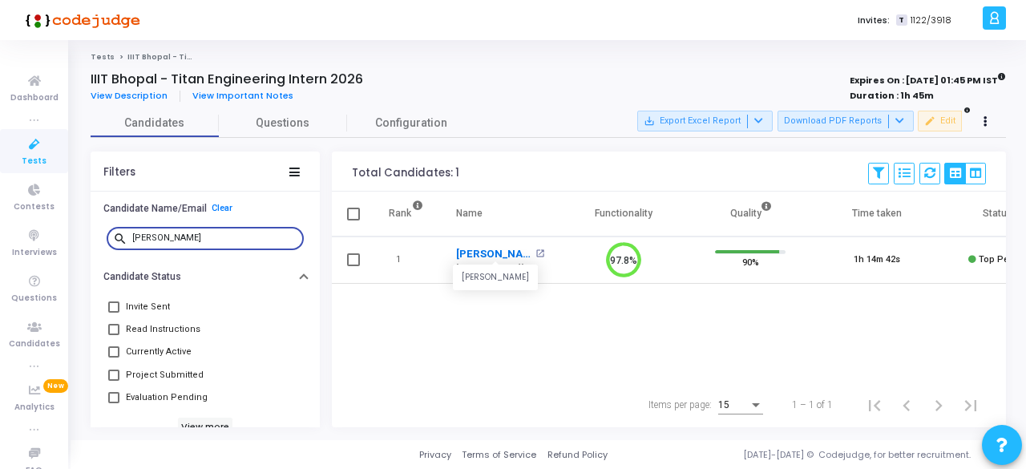
type input "[PERSON_NAME]"
click at [513, 252] on link "[PERSON_NAME]" at bounding box center [493, 254] width 75 height 16
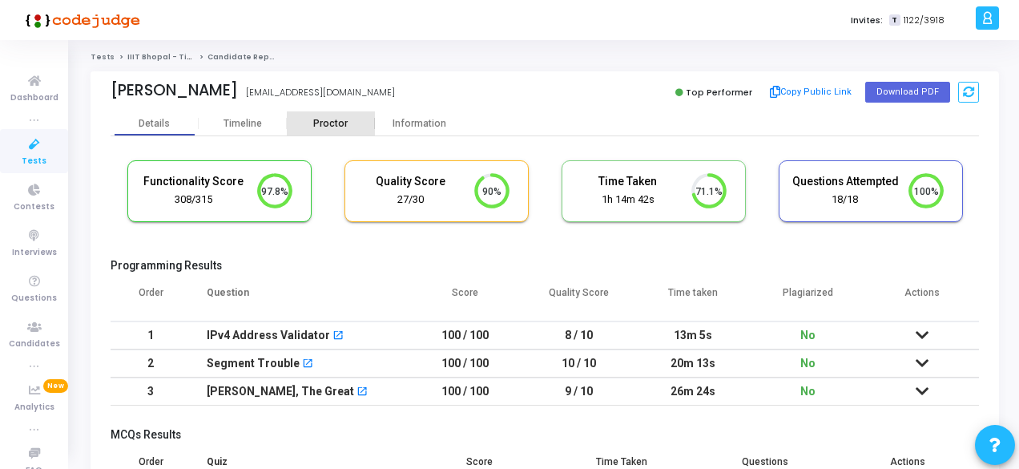
click at [336, 121] on div "Proctor" at bounding box center [331, 124] width 88 height 12
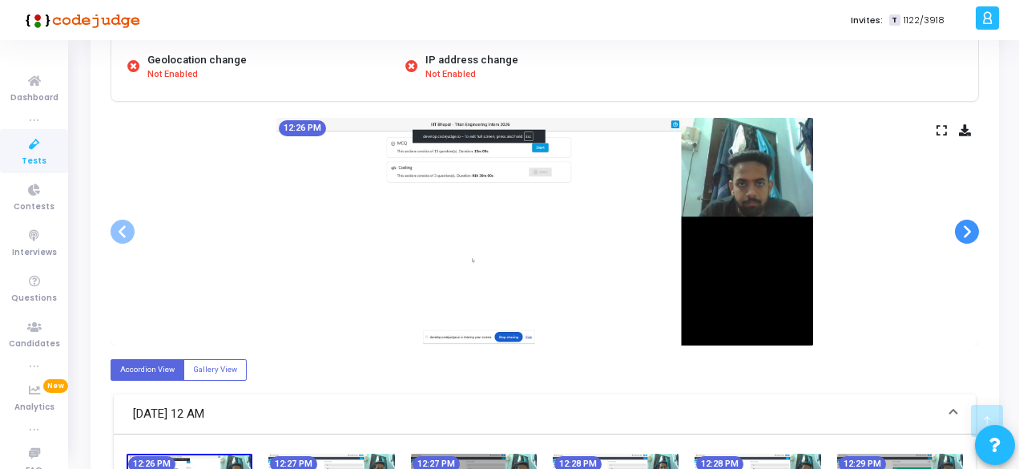
click at [968, 228] on span at bounding box center [967, 232] width 24 height 24
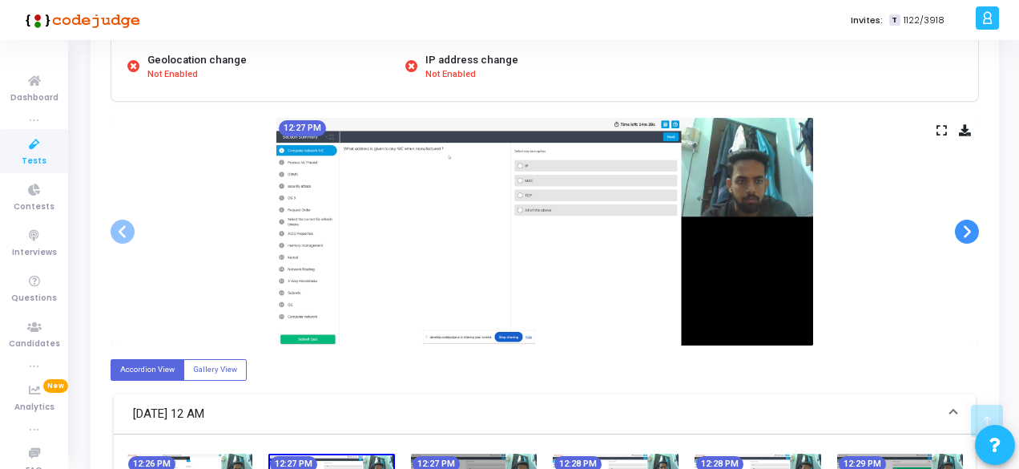
click at [968, 228] on span at bounding box center [967, 232] width 24 height 24
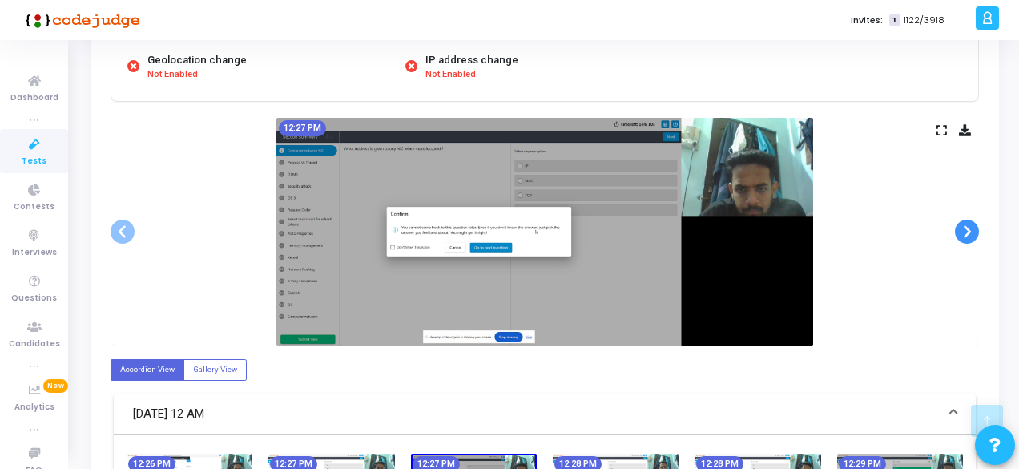
click at [968, 228] on span at bounding box center [967, 232] width 24 height 24
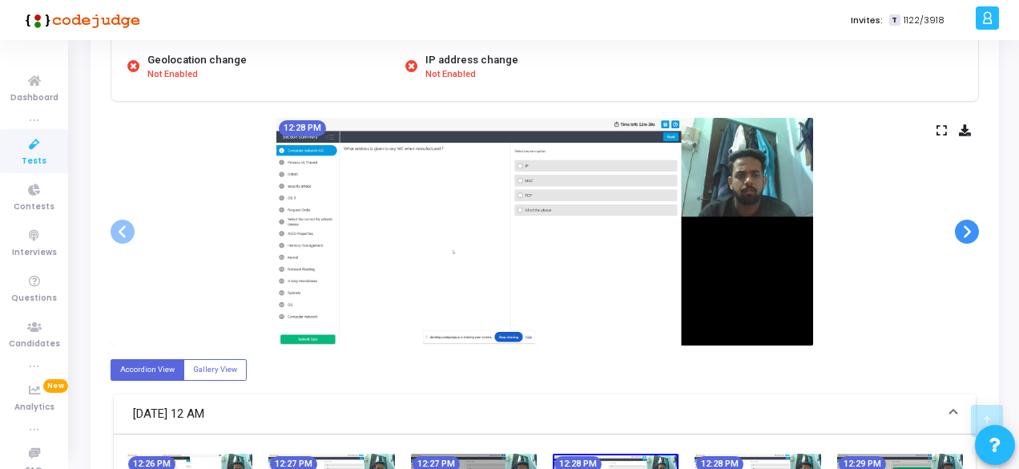
click at [968, 228] on span at bounding box center [967, 232] width 24 height 24
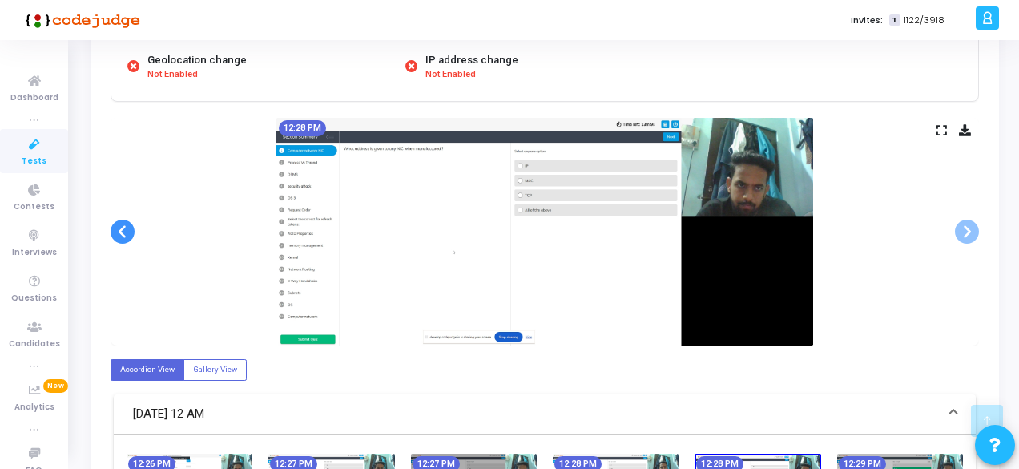
click at [119, 227] on span at bounding box center [123, 232] width 24 height 24
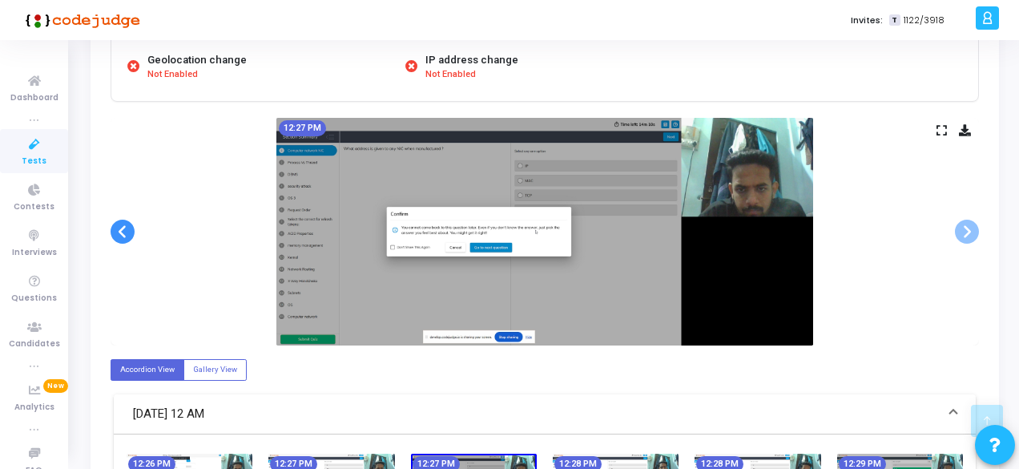
click at [119, 227] on span at bounding box center [123, 232] width 24 height 24
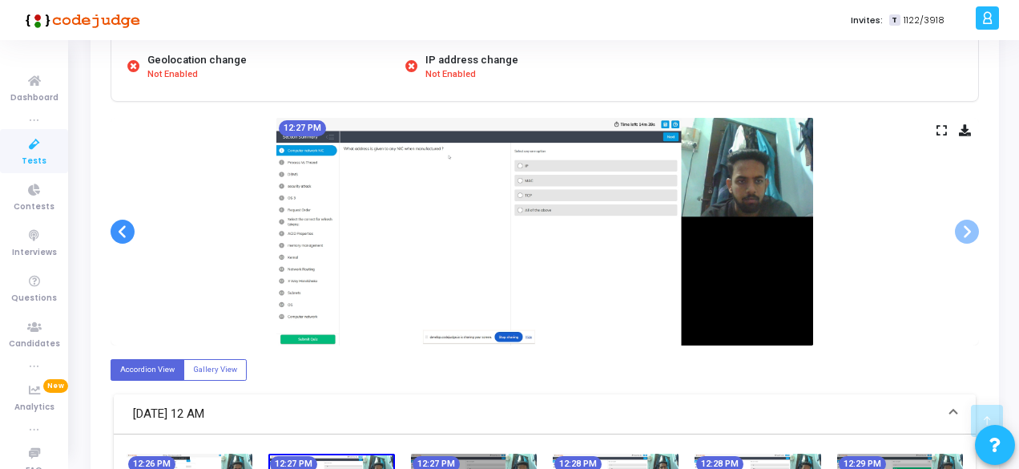
click at [119, 227] on span at bounding box center [123, 232] width 24 height 24
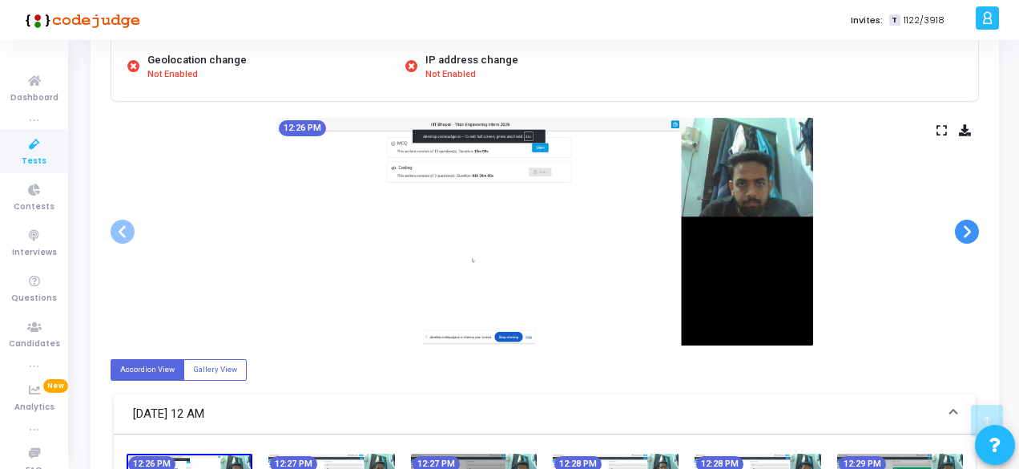
click at [972, 241] on span at bounding box center [967, 232] width 24 height 24
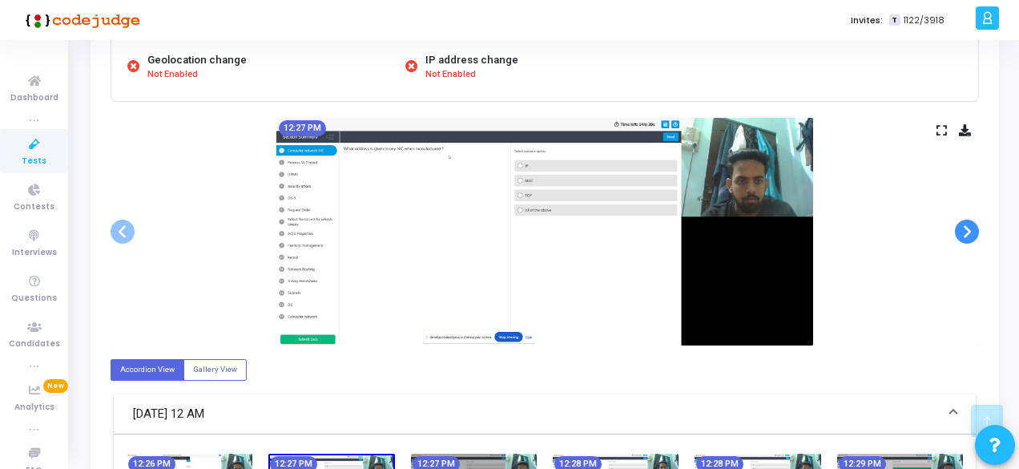
click at [972, 241] on span at bounding box center [967, 232] width 24 height 24
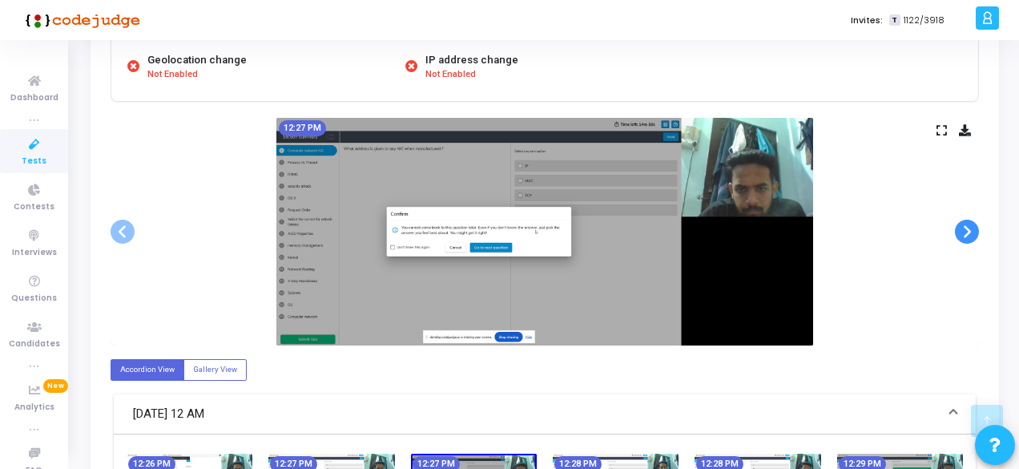
click at [972, 241] on span at bounding box center [967, 232] width 24 height 24
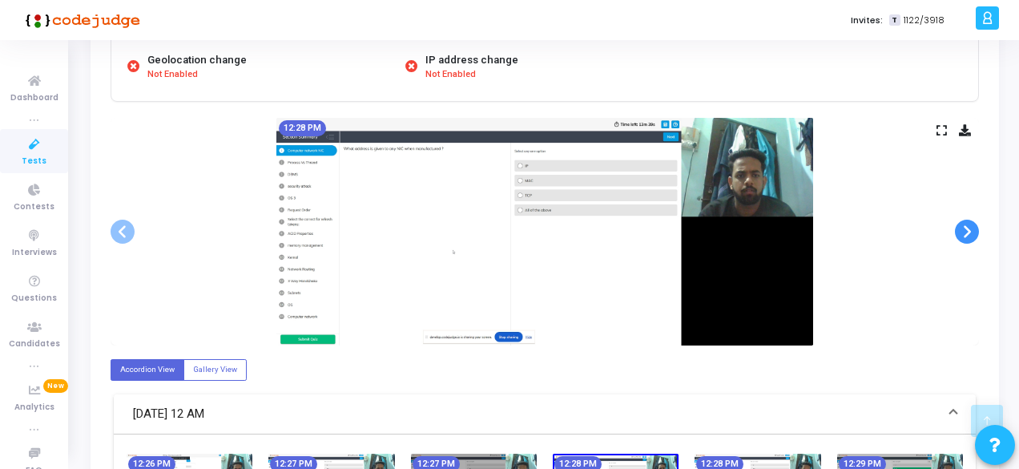
click at [972, 241] on span at bounding box center [967, 232] width 24 height 24
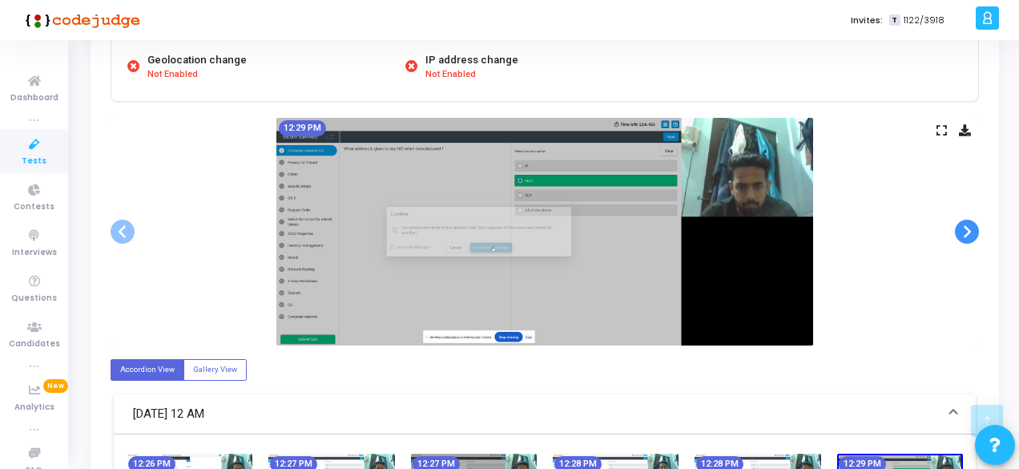
click at [972, 241] on span at bounding box center [967, 232] width 24 height 24
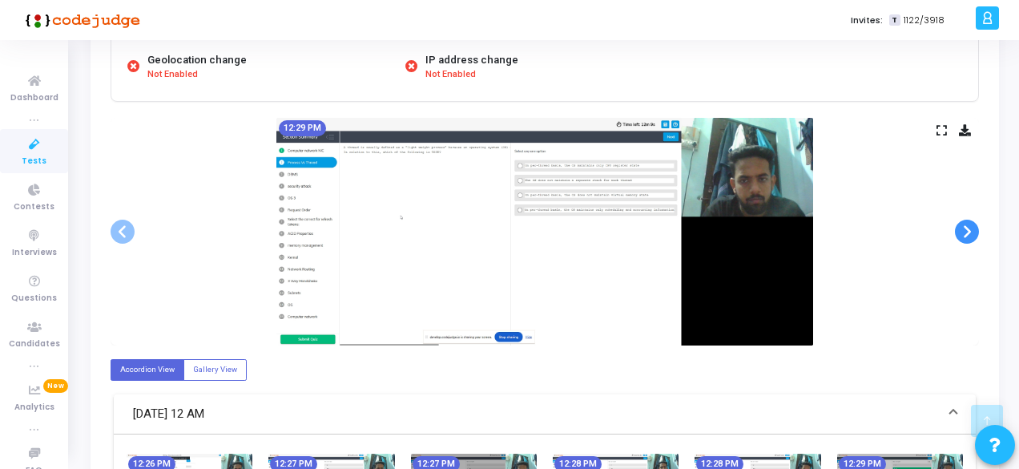
click at [972, 241] on span at bounding box center [967, 232] width 24 height 24
click at [971, 235] on span at bounding box center [967, 232] width 24 height 24
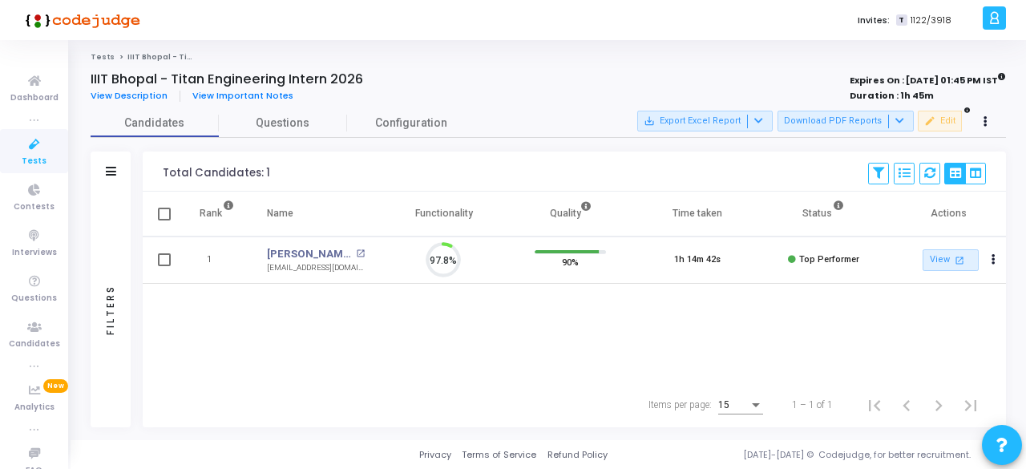
scroll to position [34, 40]
click at [111, 167] on icon at bounding box center [111, 171] width 10 height 9
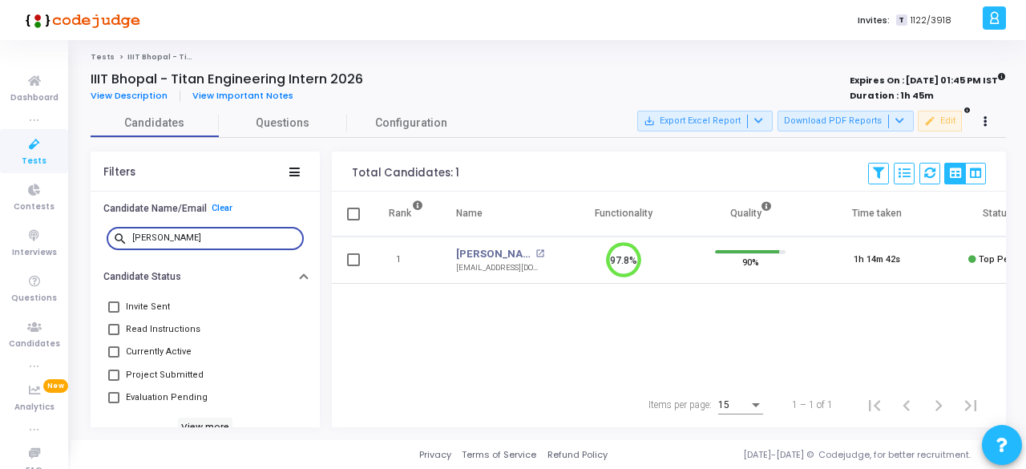
click at [170, 240] on input "[PERSON_NAME]" at bounding box center [214, 238] width 165 height 10
type input "s"
paste input "[EMAIL_ADDRESS][DOMAIN_NAME]"
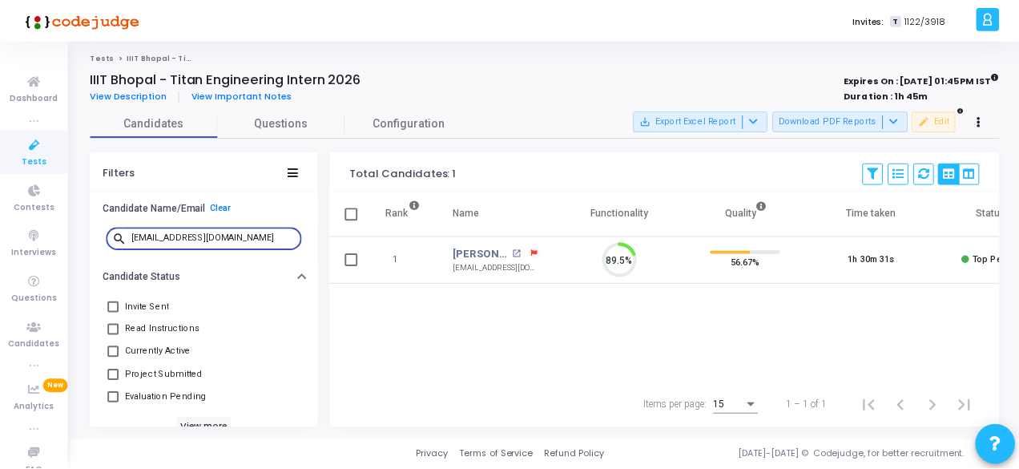
scroll to position [34, 40]
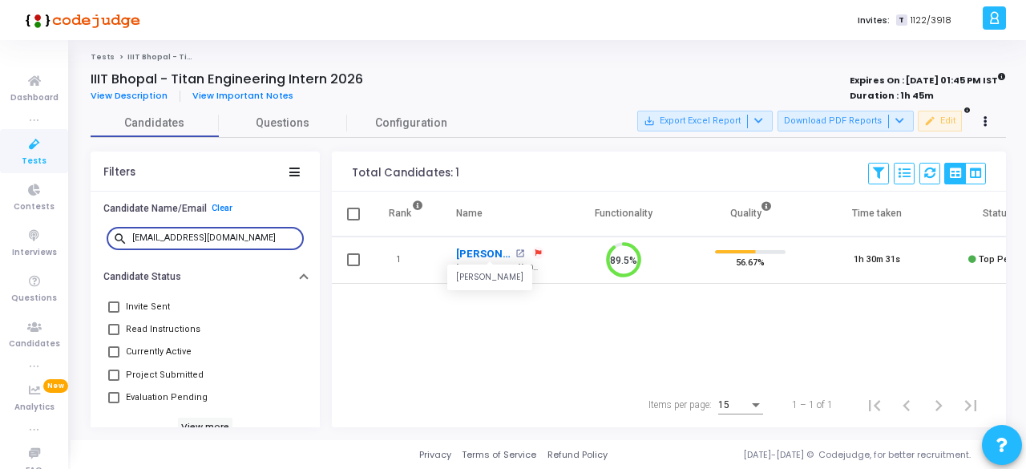
type input "[EMAIL_ADDRESS][DOMAIN_NAME]"
click at [497, 248] on link "[PERSON_NAME]" at bounding box center [483, 254] width 55 height 16
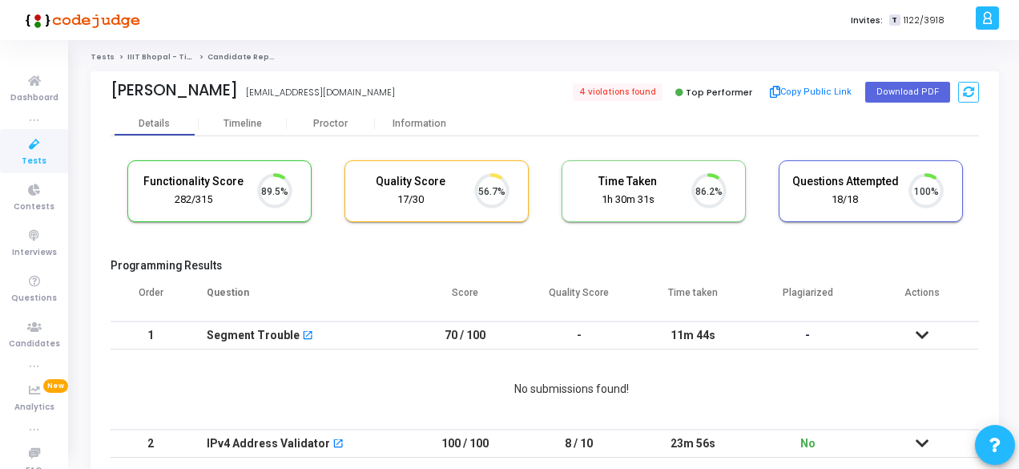
scroll to position [34, 40]
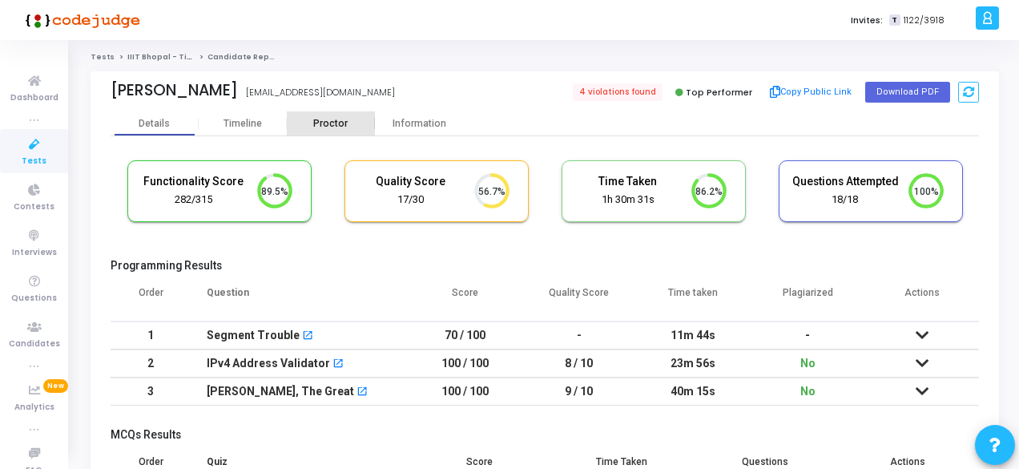
click at [328, 128] on div "Proctor" at bounding box center [331, 124] width 88 height 12
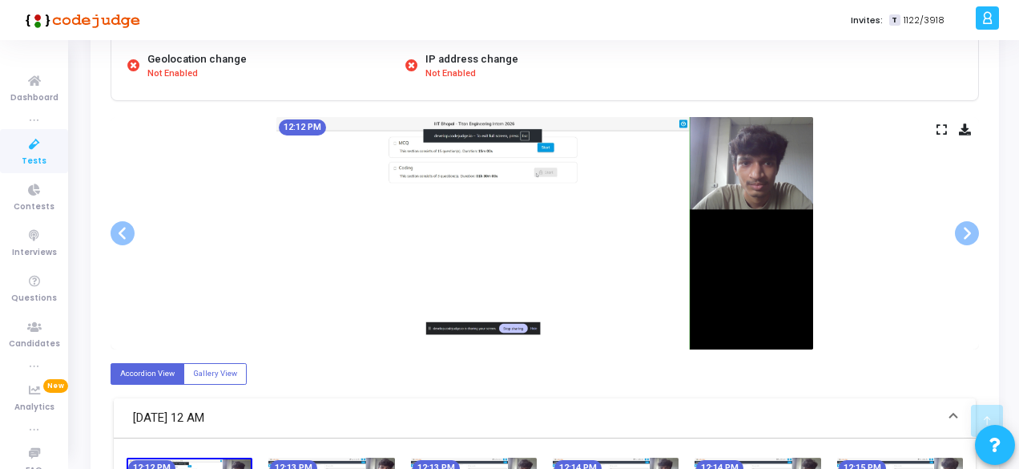
scroll to position [250, 0]
click at [957, 228] on span at bounding box center [967, 232] width 24 height 24
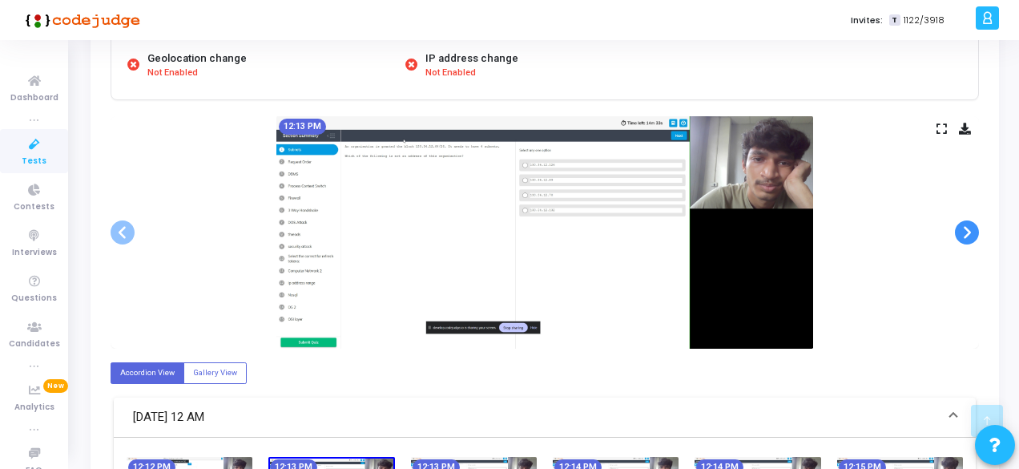
click at [957, 228] on span at bounding box center [967, 232] width 24 height 24
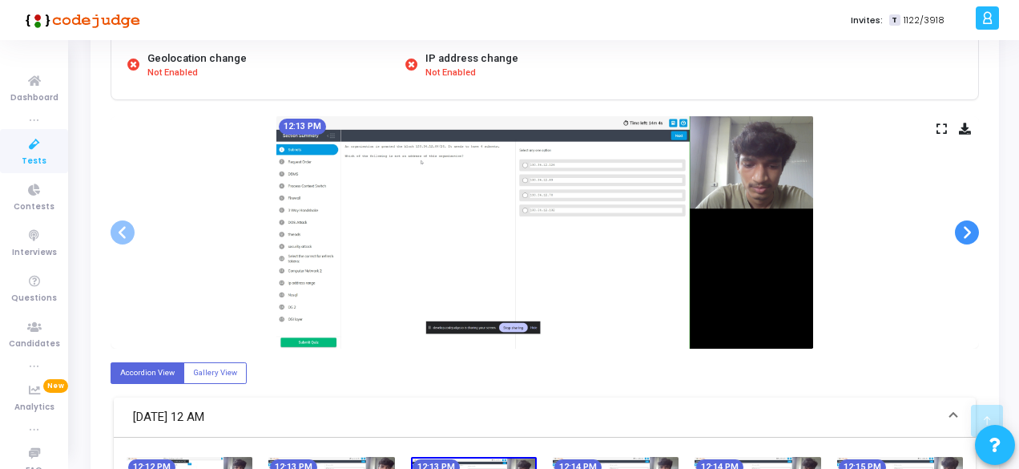
click at [957, 228] on span at bounding box center [967, 232] width 24 height 24
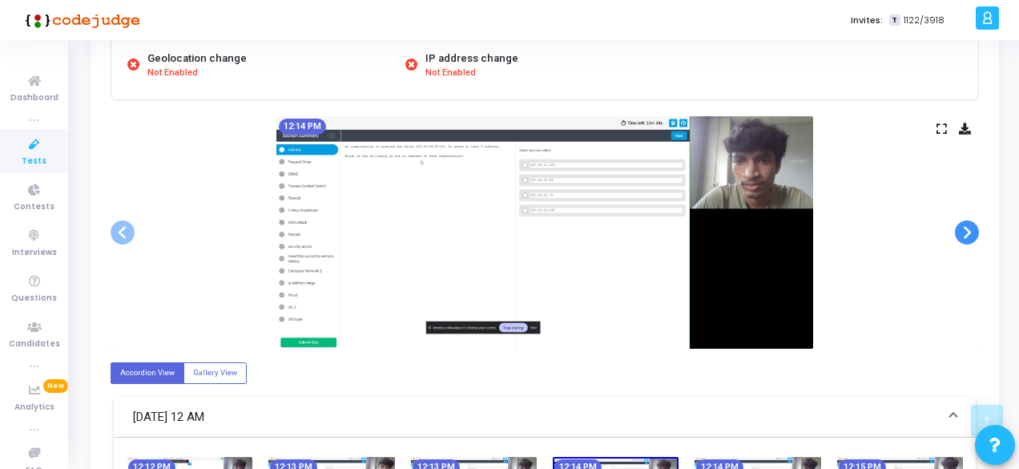
click at [957, 228] on span at bounding box center [967, 232] width 24 height 24
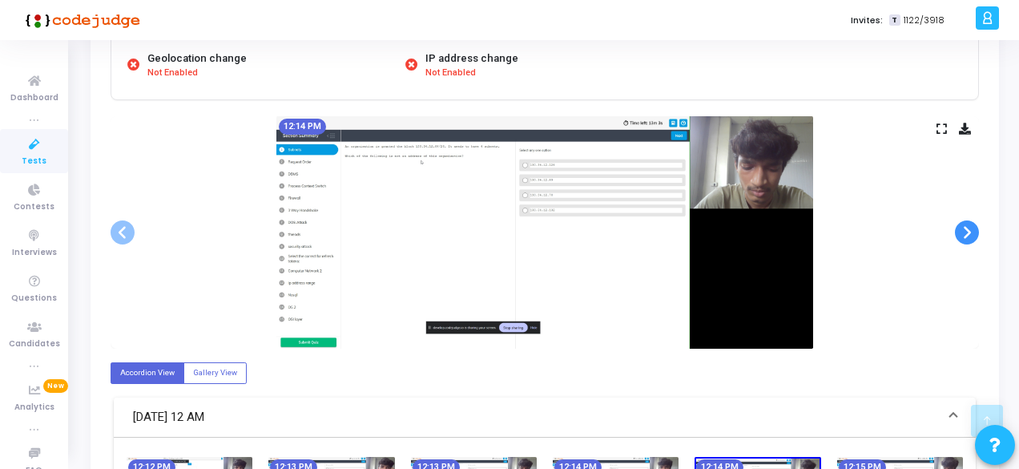
click at [957, 228] on span at bounding box center [967, 232] width 24 height 24
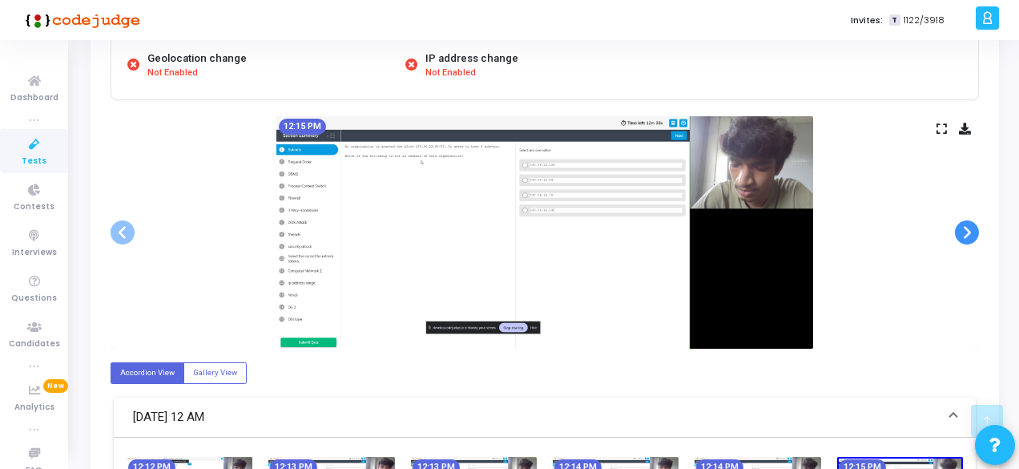
click at [957, 228] on span at bounding box center [967, 232] width 24 height 24
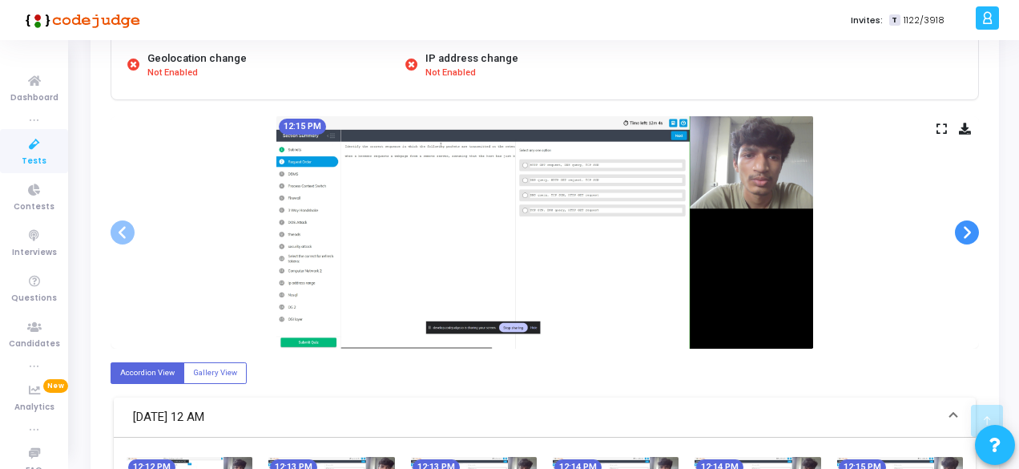
click at [957, 228] on span at bounding box center [967, 232] width 24 height 24
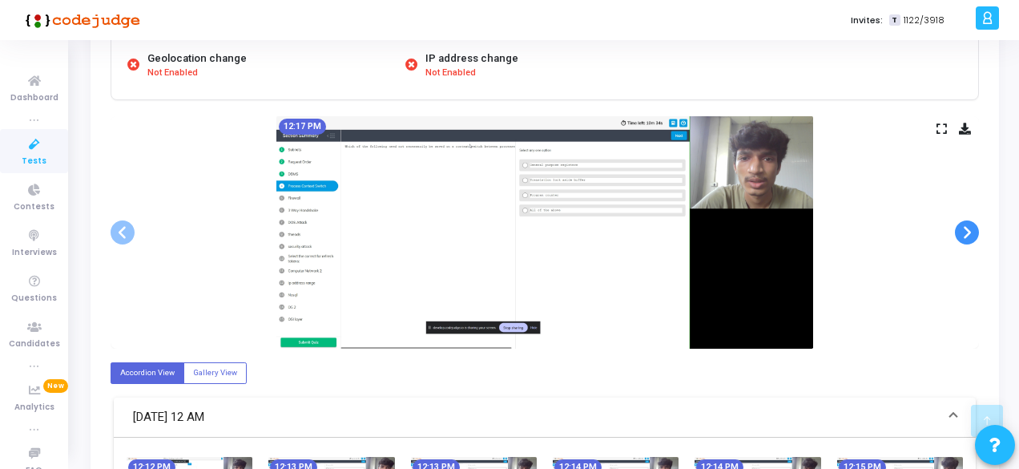
click at [957, 228] on span at bounding box center [967, 232] width 24 height 24
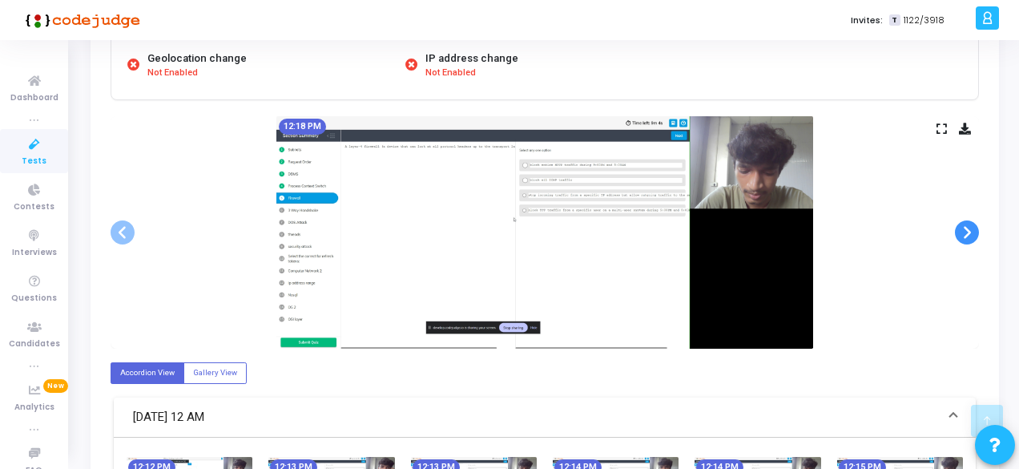
click at [957, 228] on span at bounding box center [967, 232] width 24 height 24
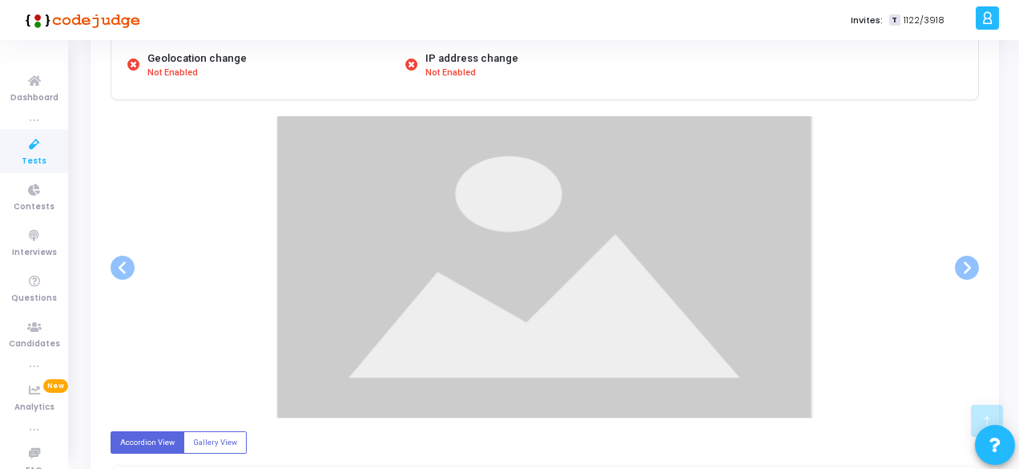
click at [957, 228] on div at bounding box center [545, 267] width 869 height 302
drag, startPoint x: 957, startPoint y: 228, endPoint x: 927, endPoint y: 293, distance: 71.4
click at [927, 293] on div at bounding box center [545, 267] width 869 height 302
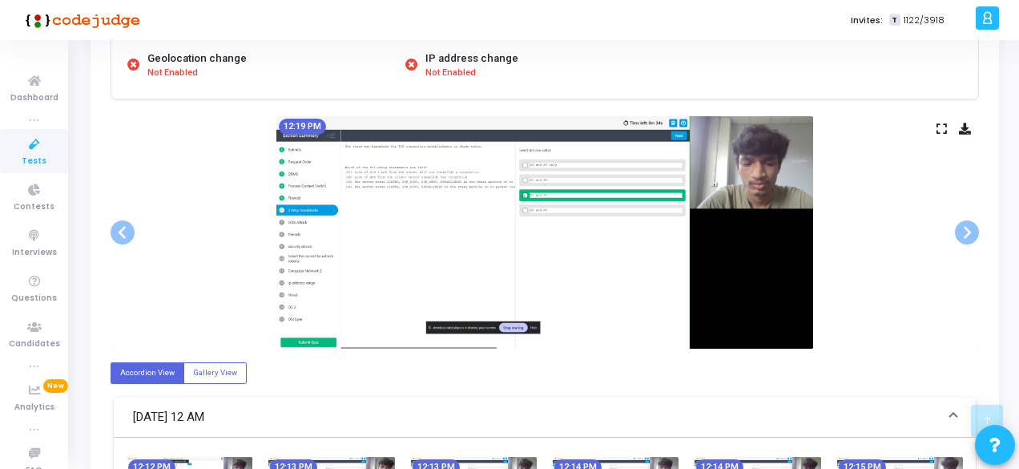
click at [927, 293] on div "12:19 PM" at bounding box center [545, 232] width 869 height 232
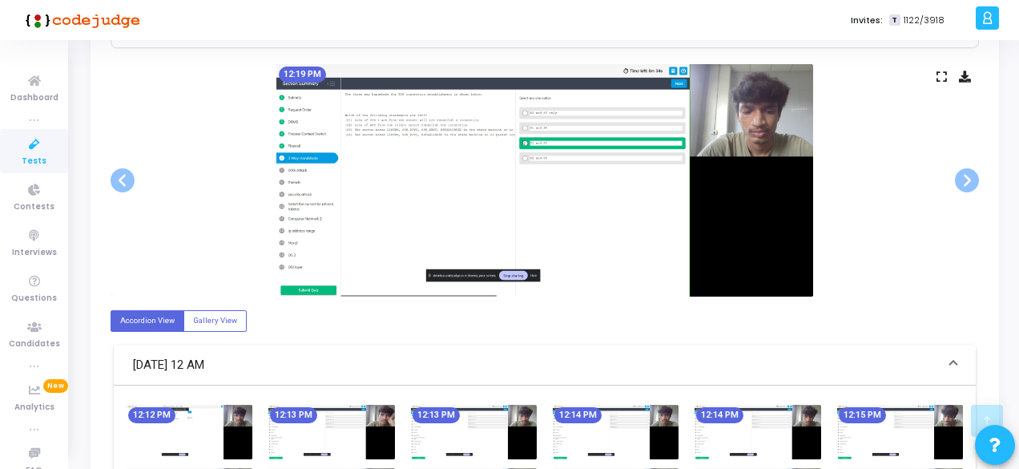
scroll to position [309, 0]
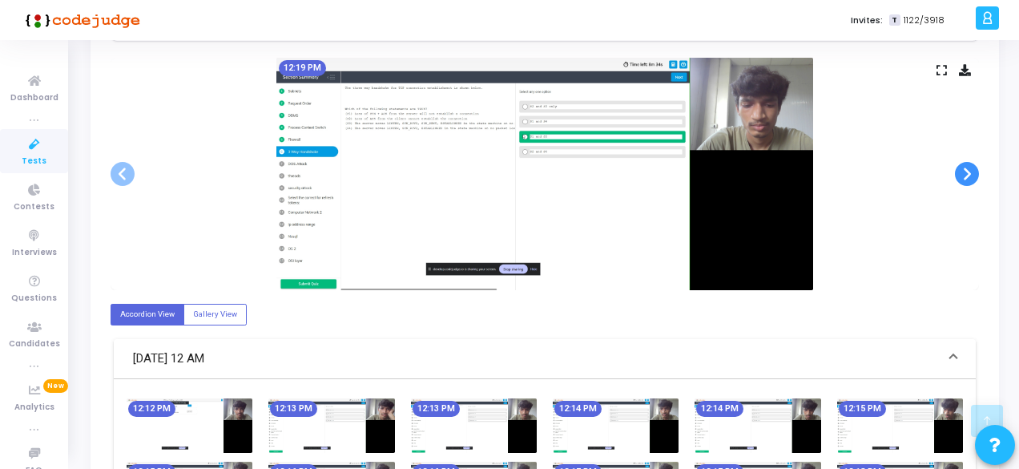
click at [967, 164] on span at bounding box center [967, 174] width 24 height 24
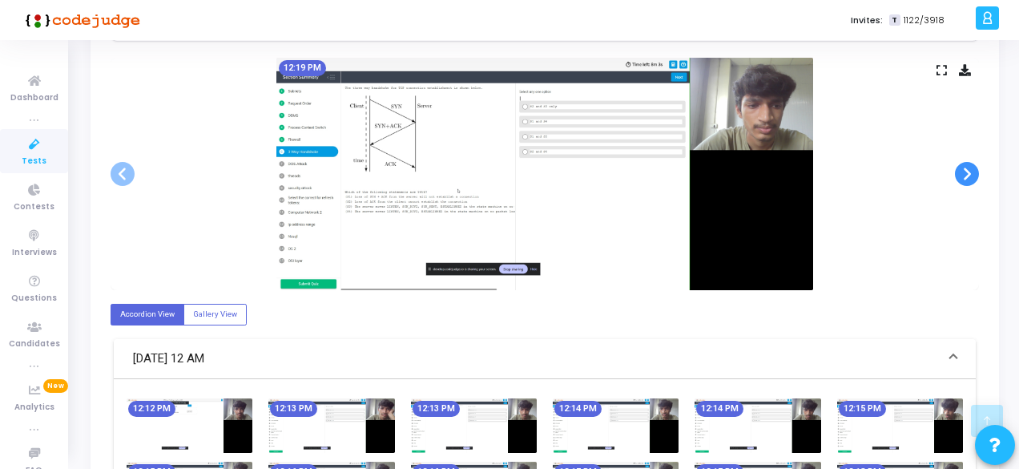
click at [967, 164] on span at bounding box center [967, 174] width 24 height 24
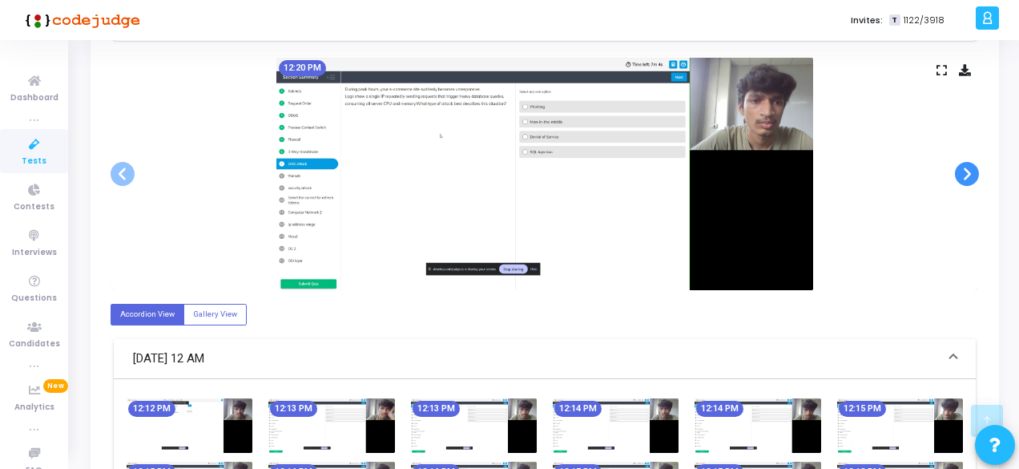
click at [967, 164] on span at bounding box center [967, 174] width 24 height 24
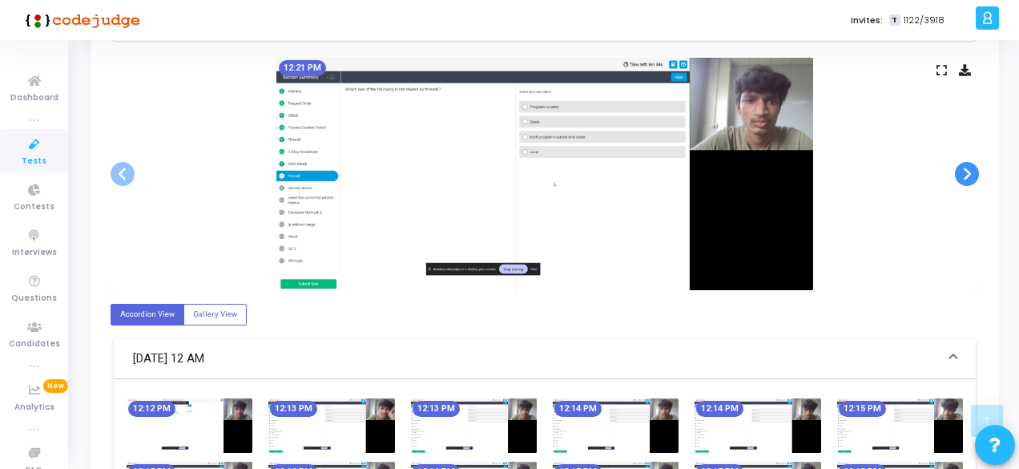
click at [967, 164] on span at bounding box center [967, 174] width 24 height 24
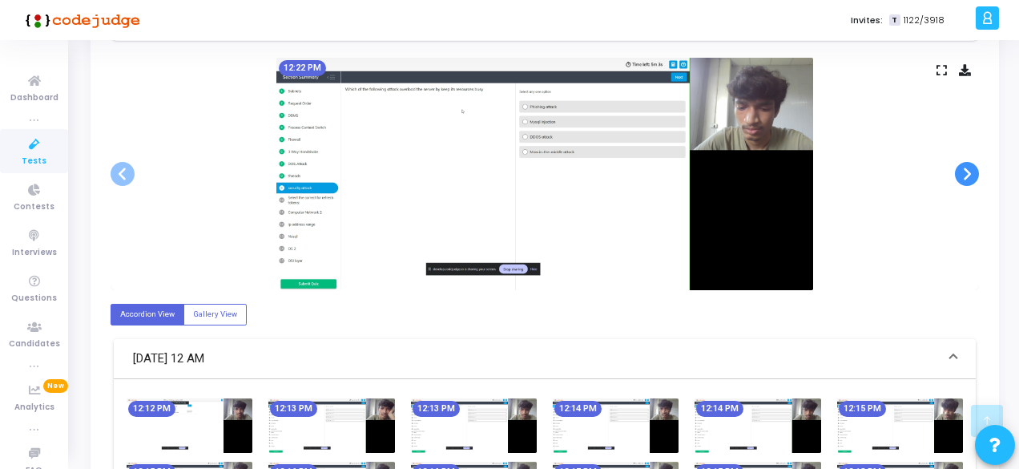
click at [967, 164] on span at bounding box center [967, 174] width 24 height 24
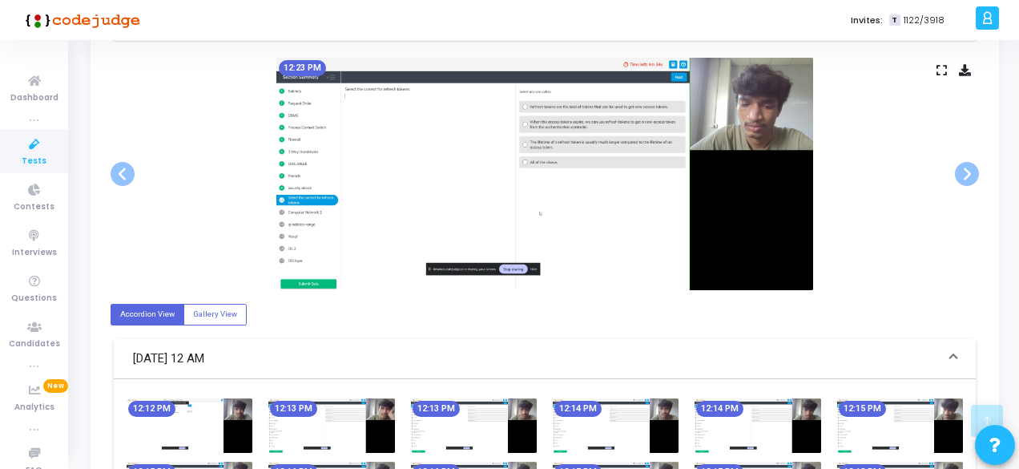
scroll to position [279, 0]
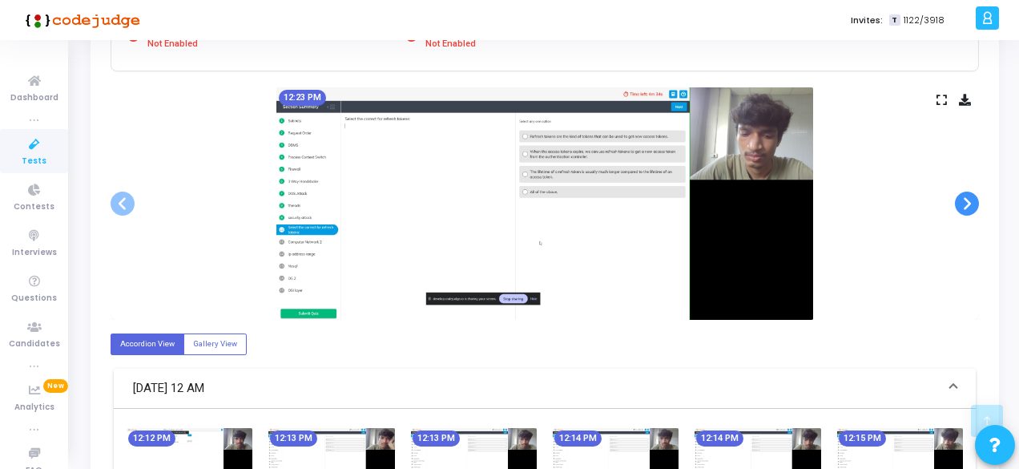
click at [967, 203] on span at bounding box center [967, 204] width 24 height 24
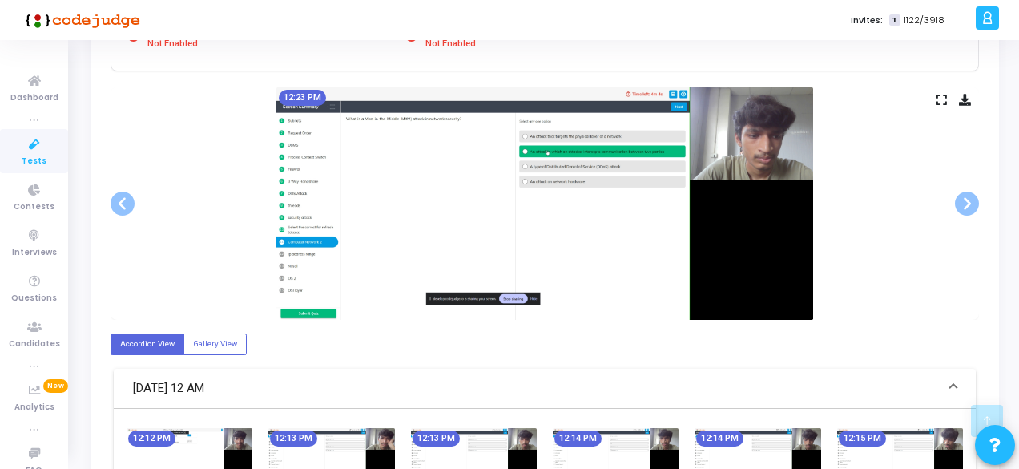
scroll to position [321, 0]
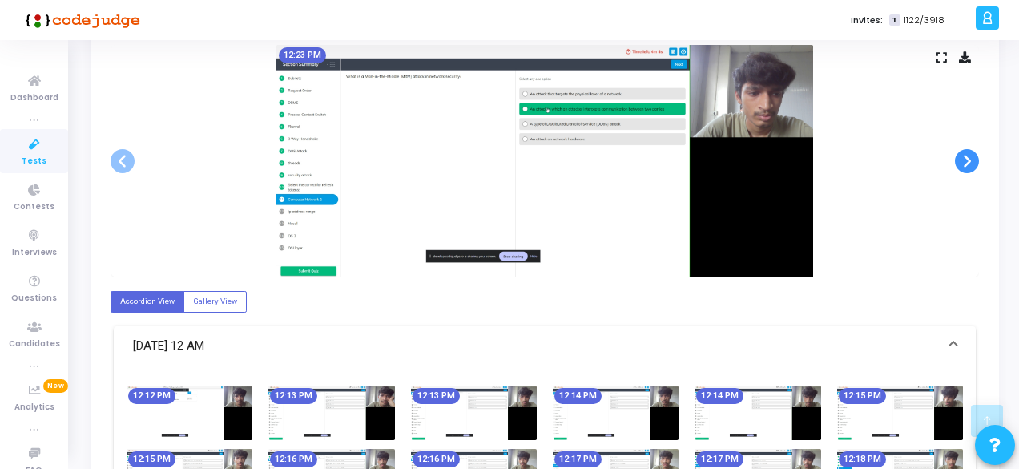
click at [961, 163] on span at bounding box center [967, 161] width 24 height 24
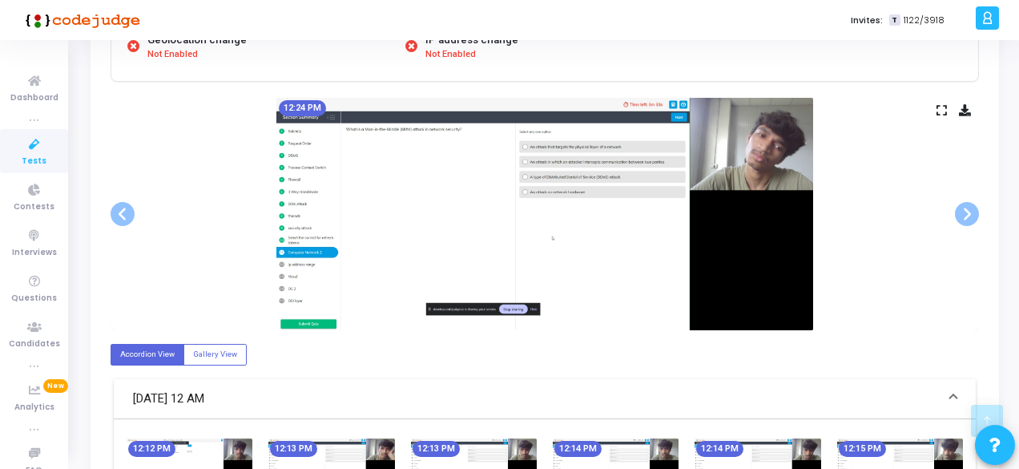
scroll to position [336, 0]
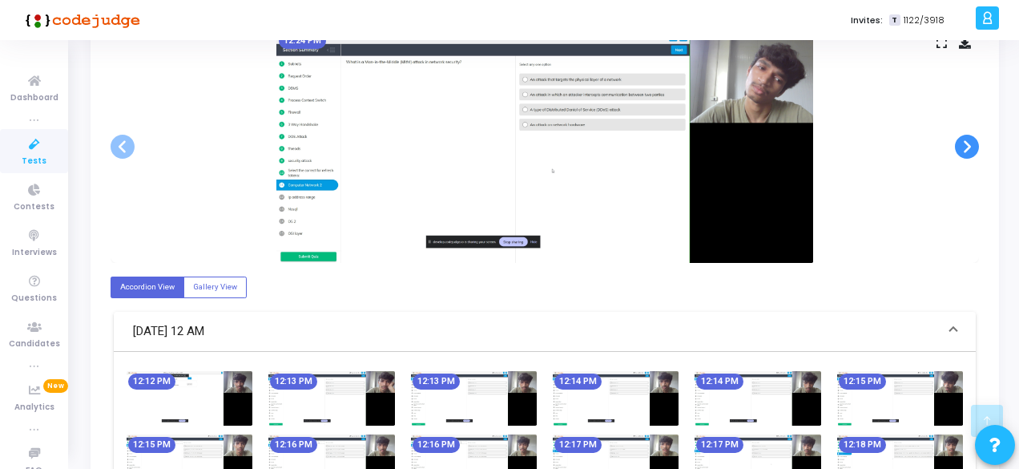
click at [968, 149] on span at bounding box center [967, 147] width 24 height 24
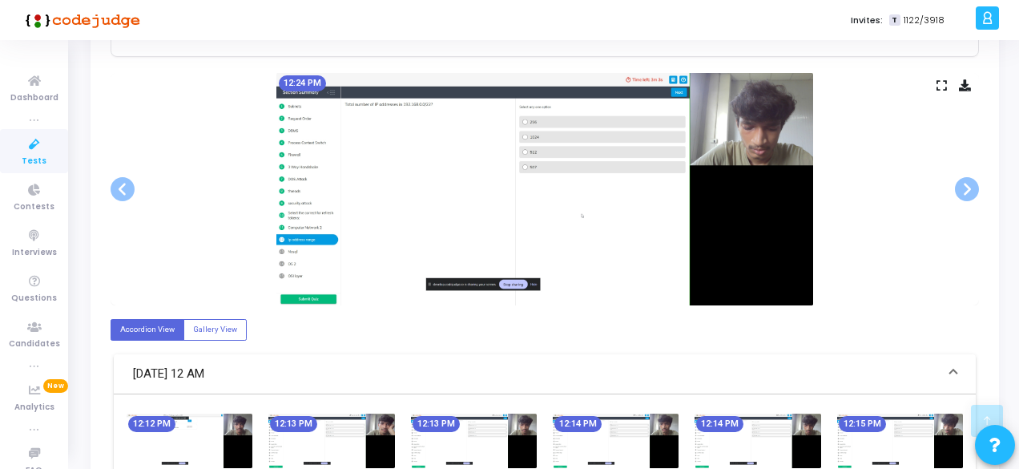
scroll to position [299, 0]
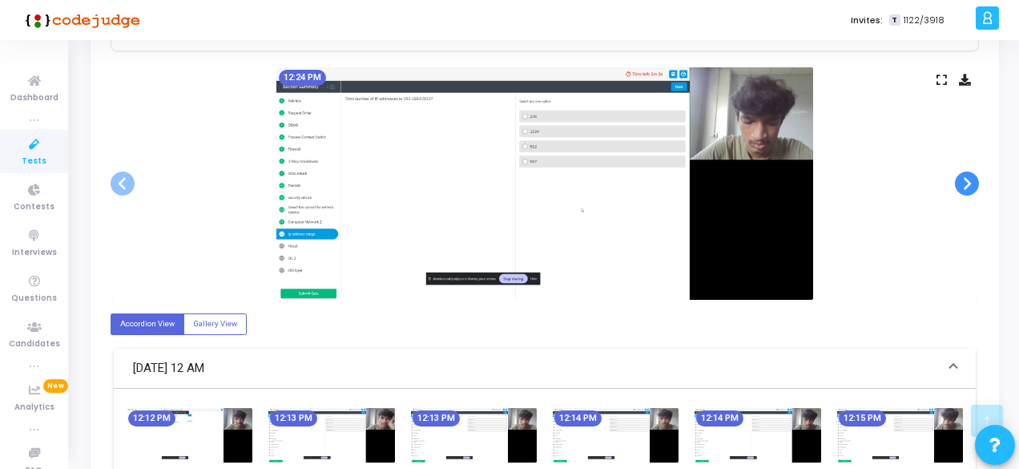
drag, startPoint x: 979, startPoint y: 181, endPoint x: 967, endPoint y: 182, distance: 12.8
click at [967, 182] on span at bounding box center [967, 184] width 24 height 24
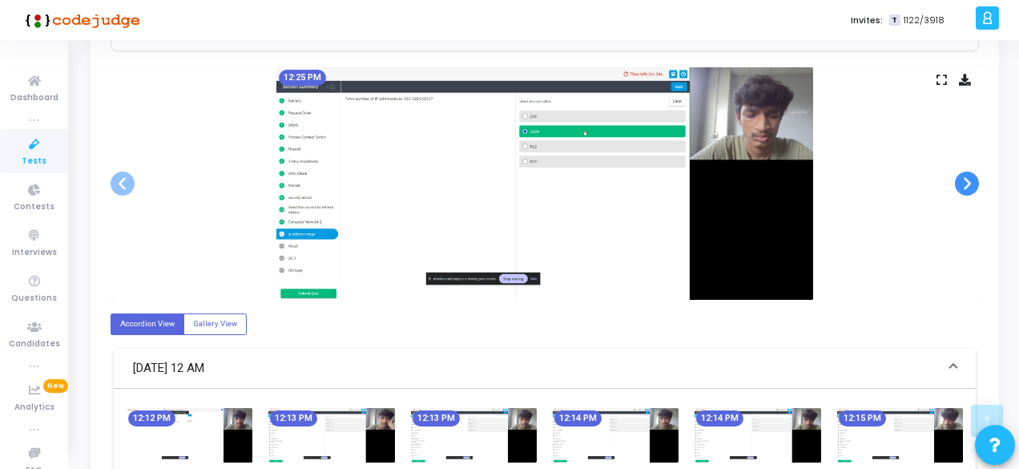
click at [970, 181] on span at bounding box center [967, 184] width 24 height 24
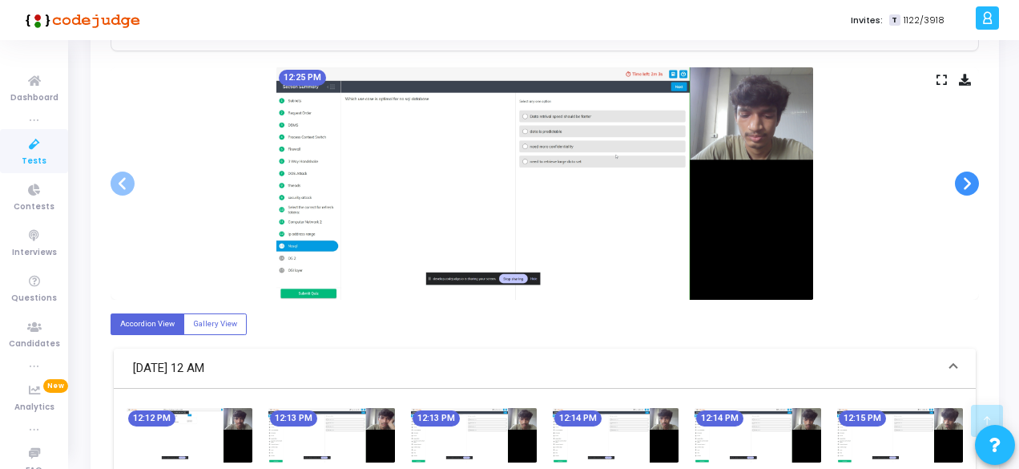
click at [970, 181] on span at bounding box center [967, 184] width 24 height 24
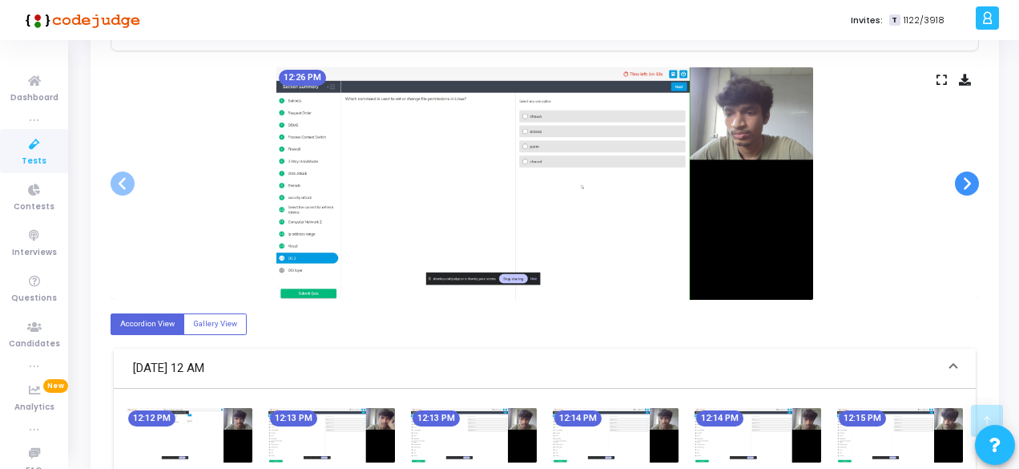
click at [970, 181] on span at bounding box center [967, 184] width 24 height 24
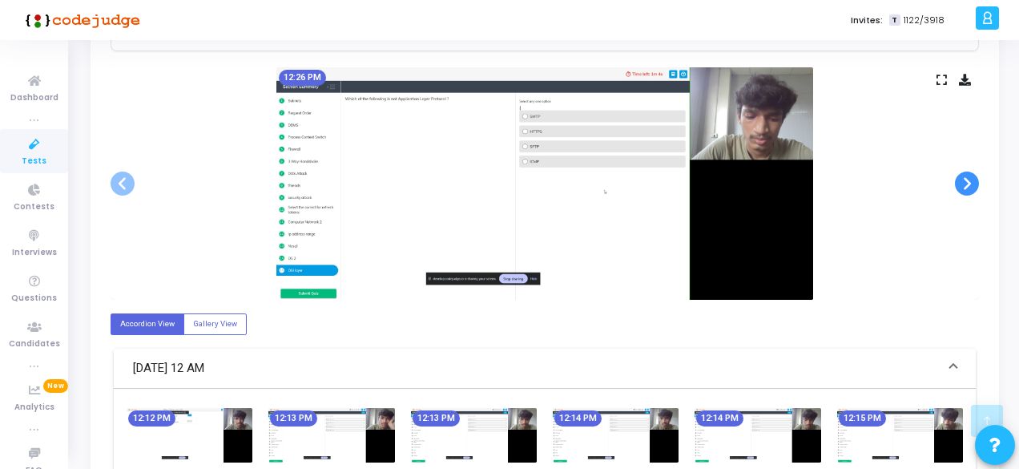
click at [970, 181] on span at bounding box center [967, 184] width 24 height 24
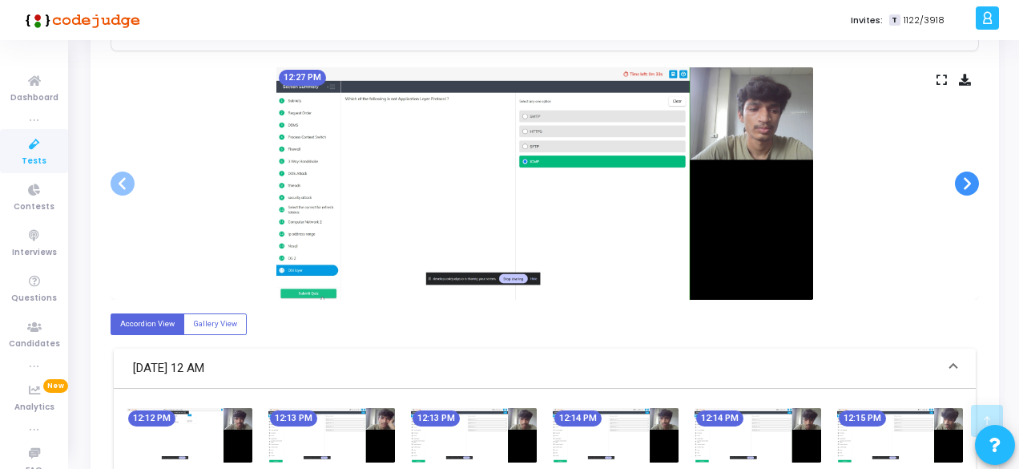
click at [970, 181] on span at bounding box center [967, 184] width 24 height 24
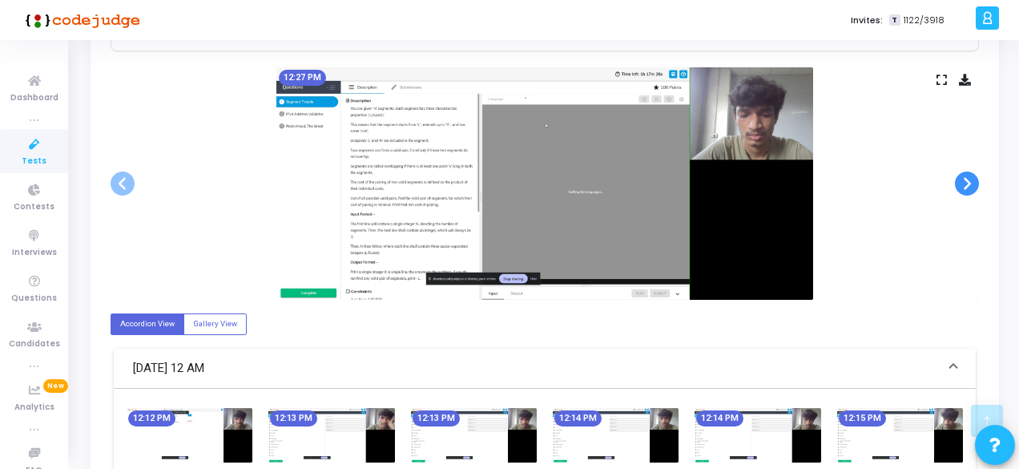
click at [967, 186] on span at bounding box center [967, 184] width 24 height 24
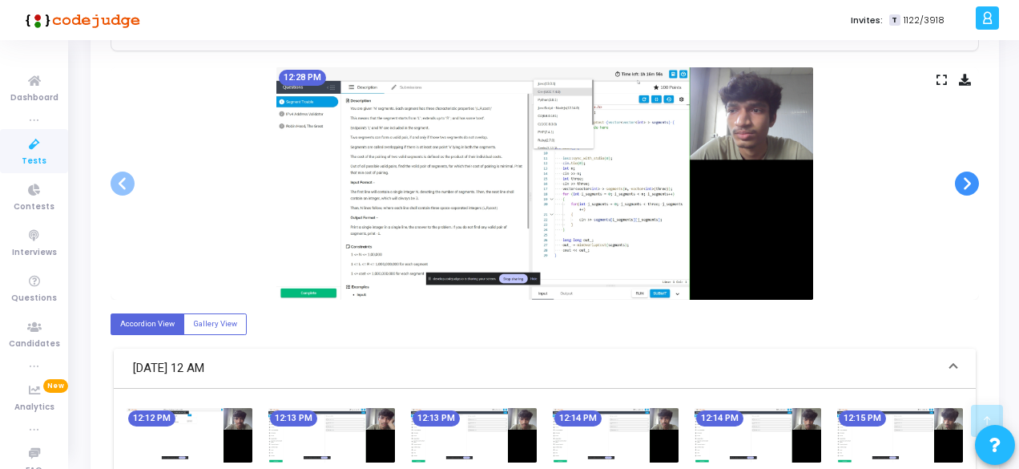
click at [965, 184] on span at bounding box center [967, 184] width 24 height 24
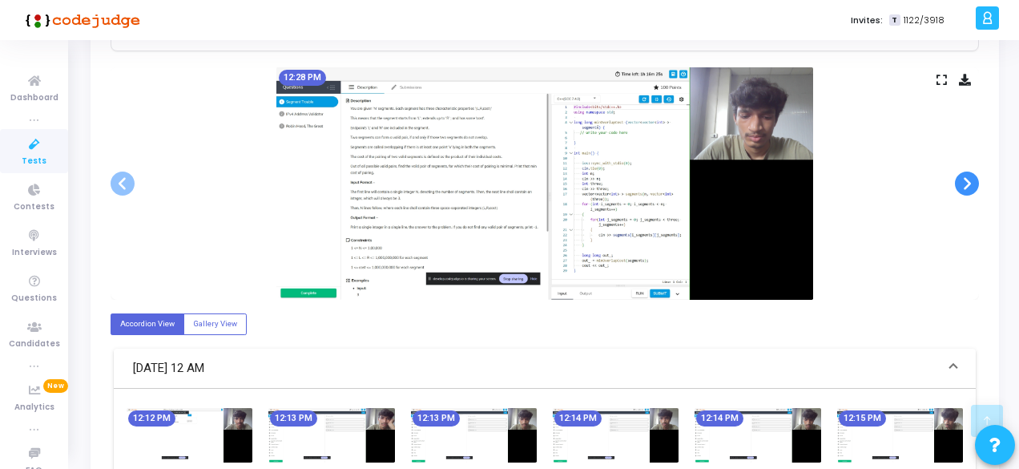
click at [965, 184] on span at bounding box center [967, 184] width 24 height 24
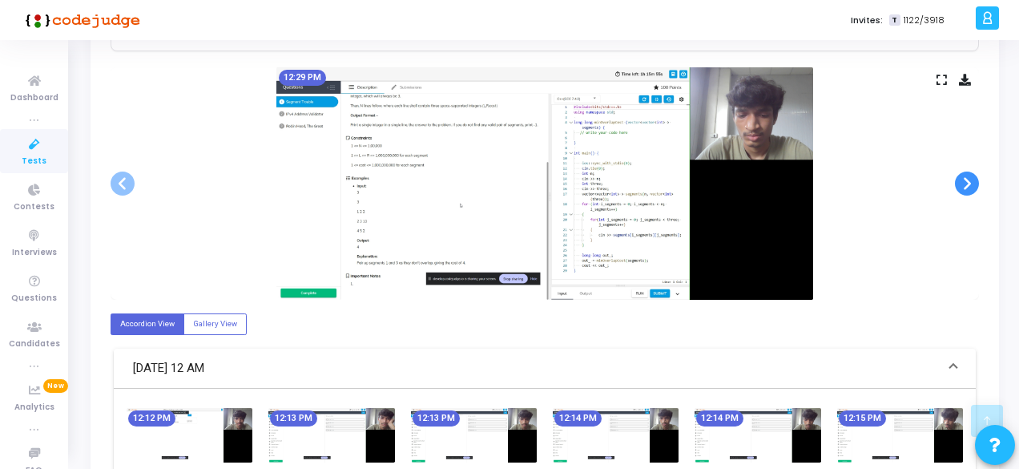
click at [965, 184] on span at bounding box center [967, 184] width 24 height 24
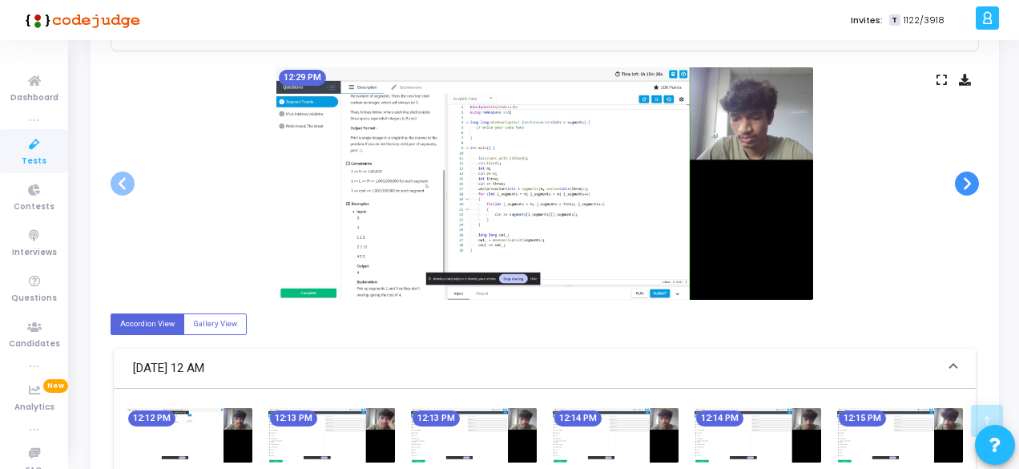
click at [965, 184] on span at bounding box center [967, 184] width 24 height 24
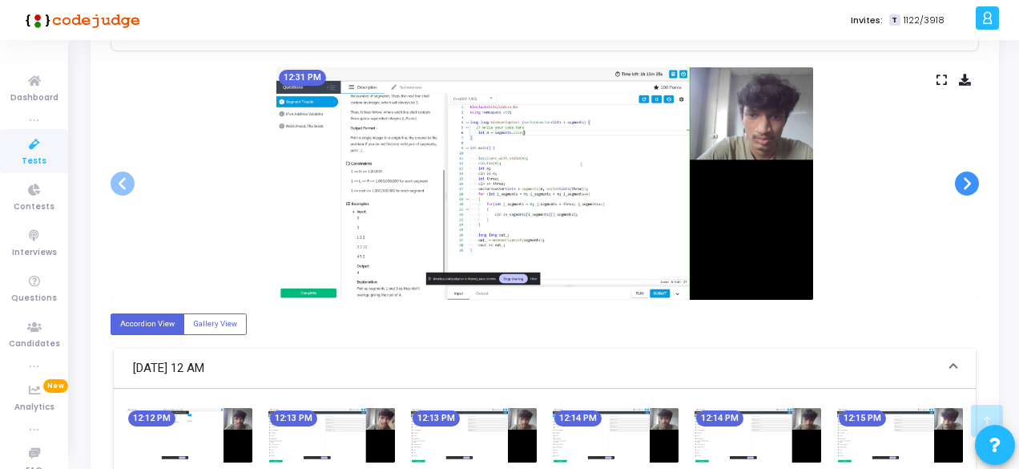
click at [965, 184] on span at bounding box center [967, 184] width 24 height 24
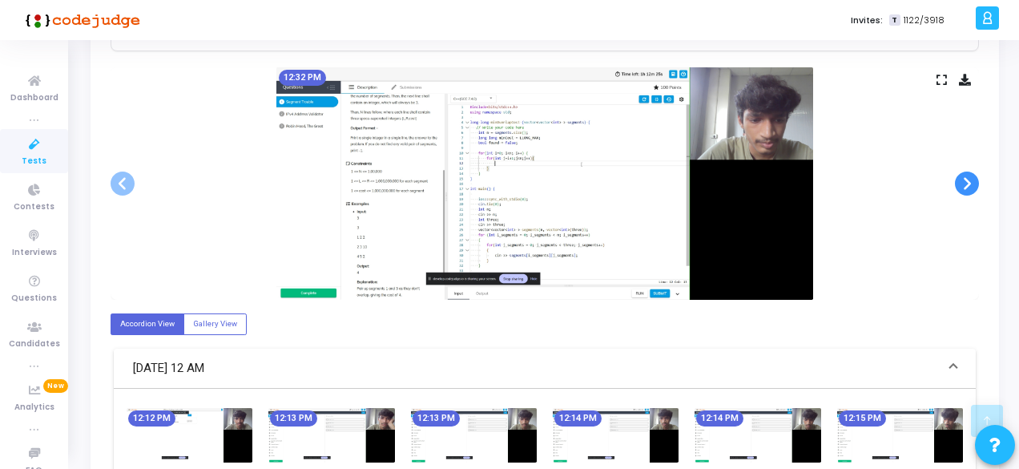
click at [965, 184] on span at bounding box center [967, 184] width 24 height 24
